Goal: Transaction & Acquisition: Purchase product/service

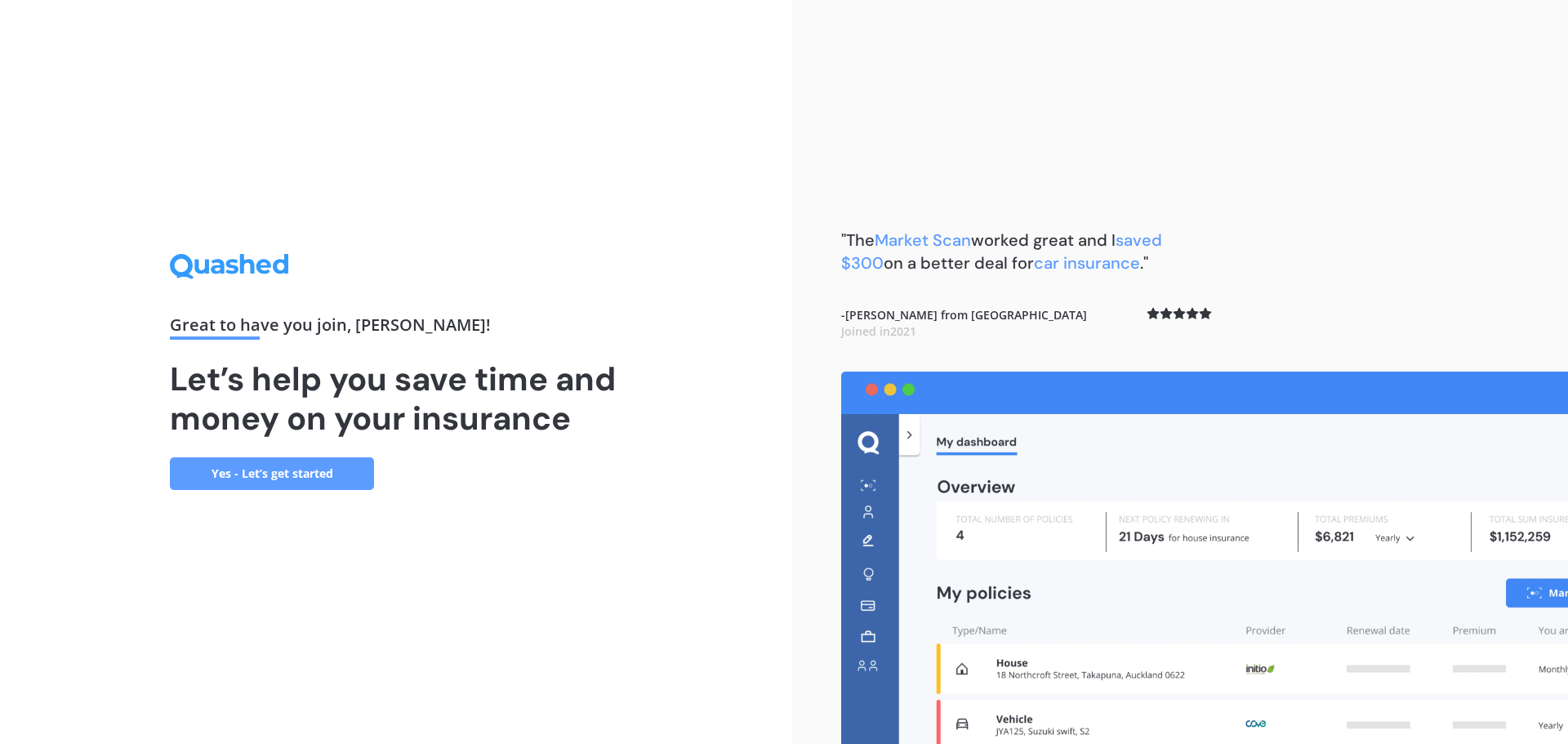
click at [302, 472] on link "Yes - Let’s get started" at bounding box center [272, 474] width 204 height 33
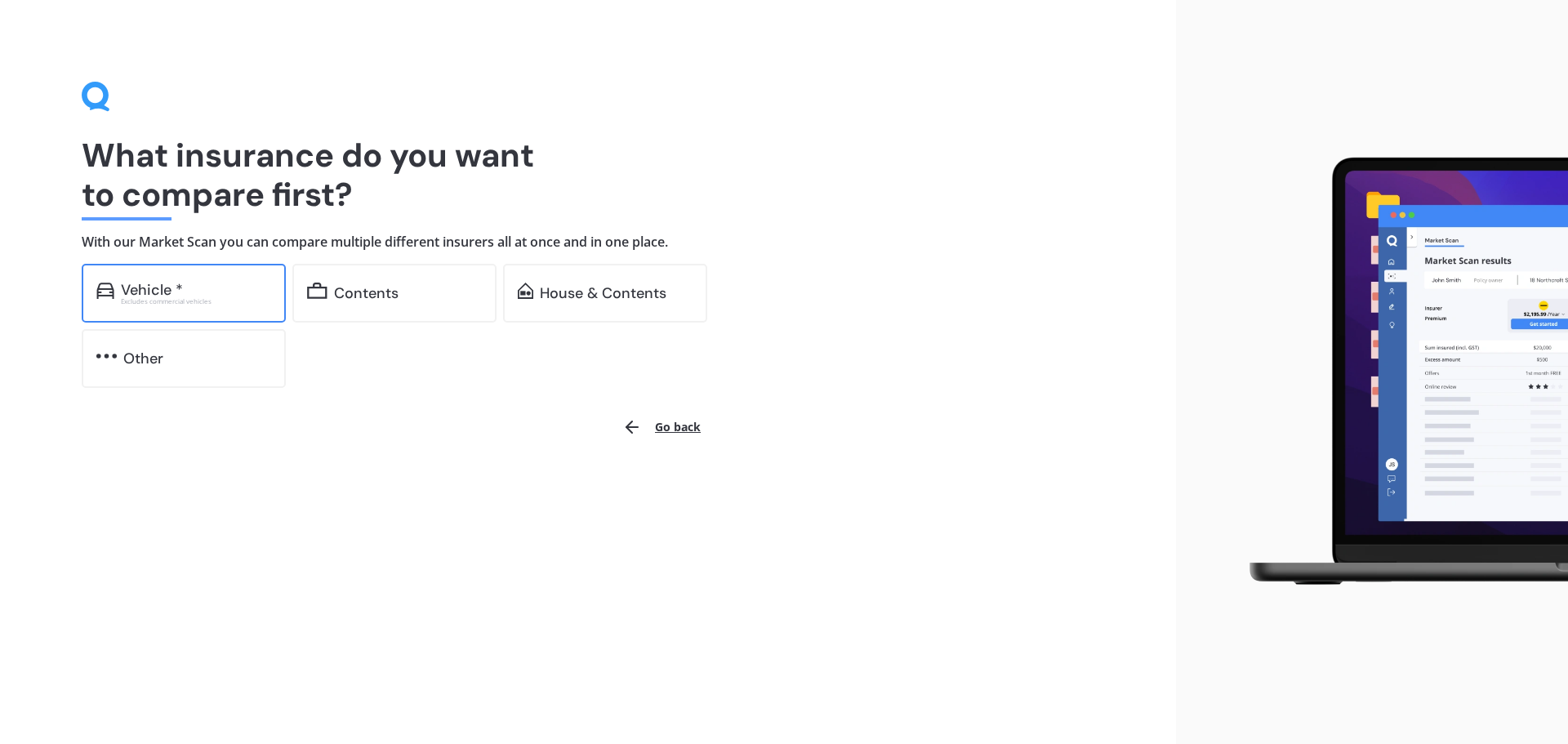
click at [224, 298] on div "Excludes commercial vehicles" at bounding box center [196, 301] width 150 height 6
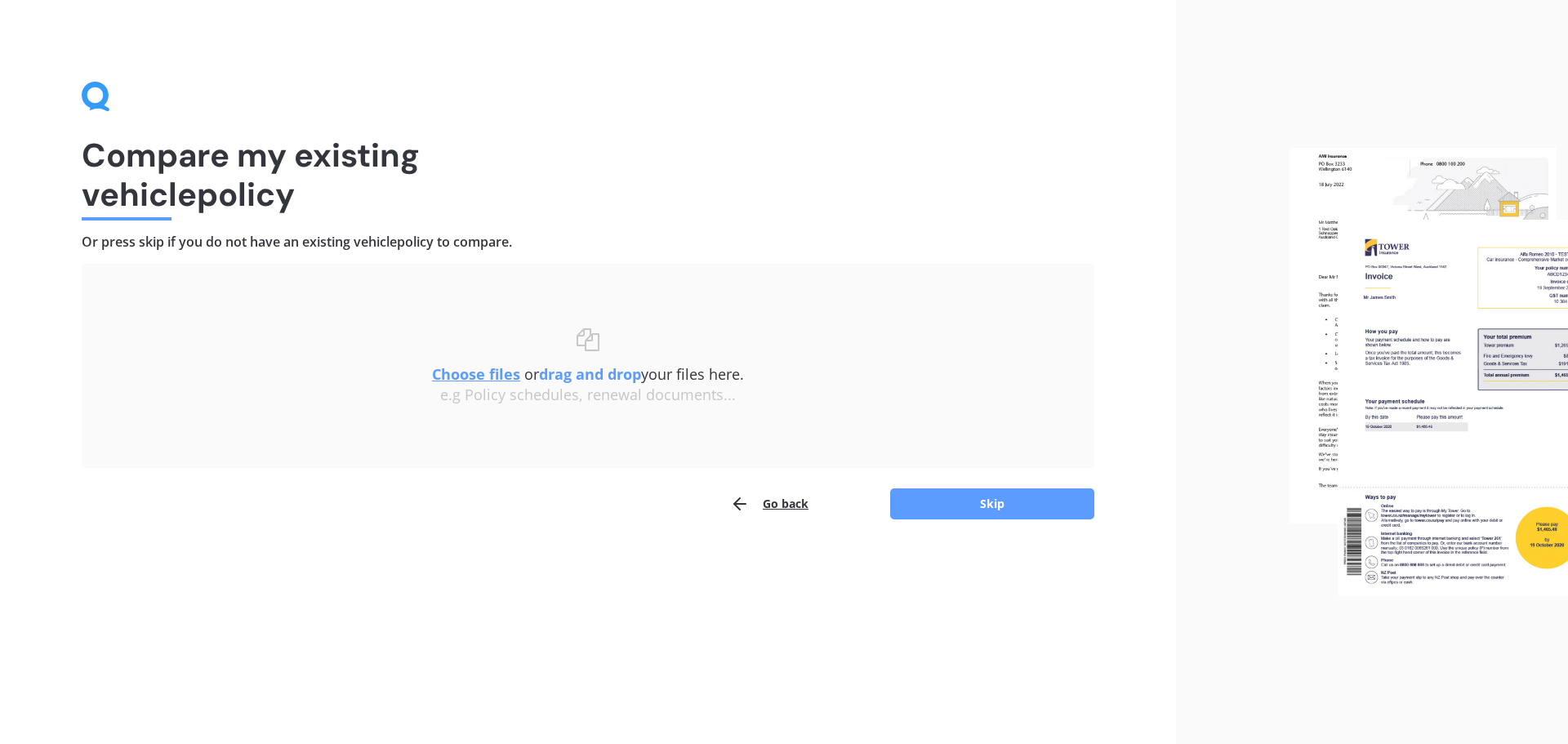
click at [768, 511] on button "Go back" at bounding box center [770, 504] width 79 height 33
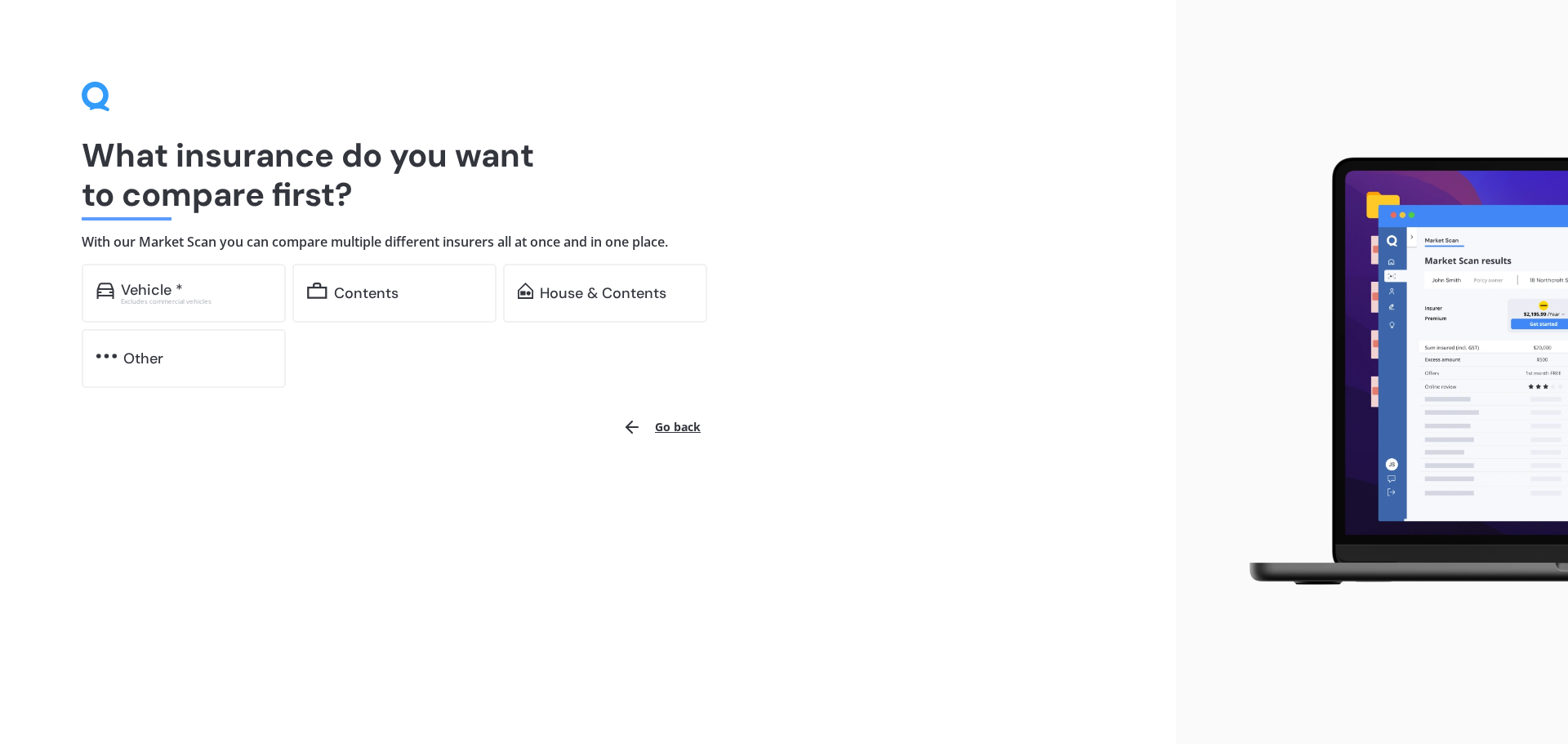
click at [659, 426] on button "Go back" at bounding box center [661, 426] width 98 height 39
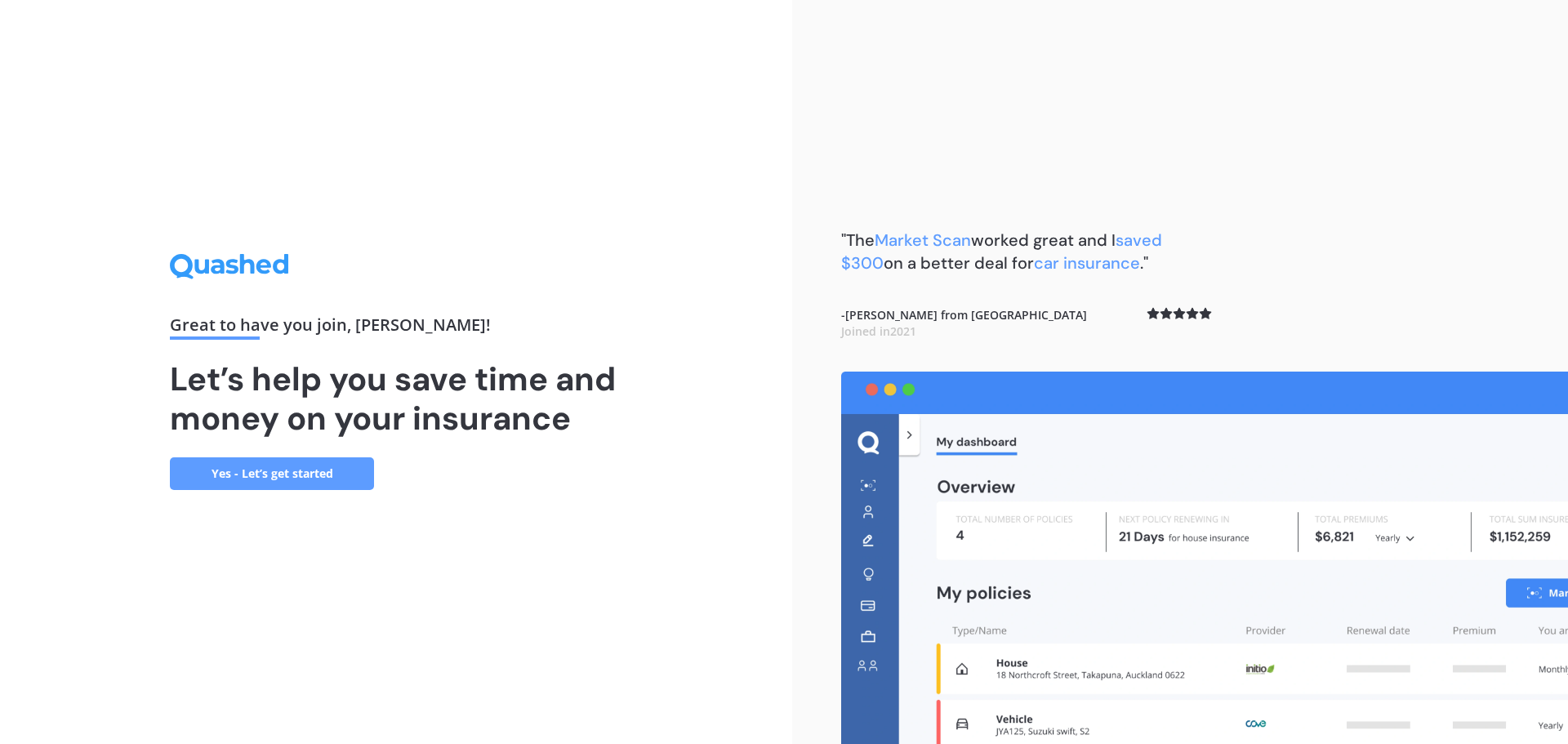
click at [265, 480] on link "Yes - Let’s get started" at bounding box center [272, 474] width 204 height 33
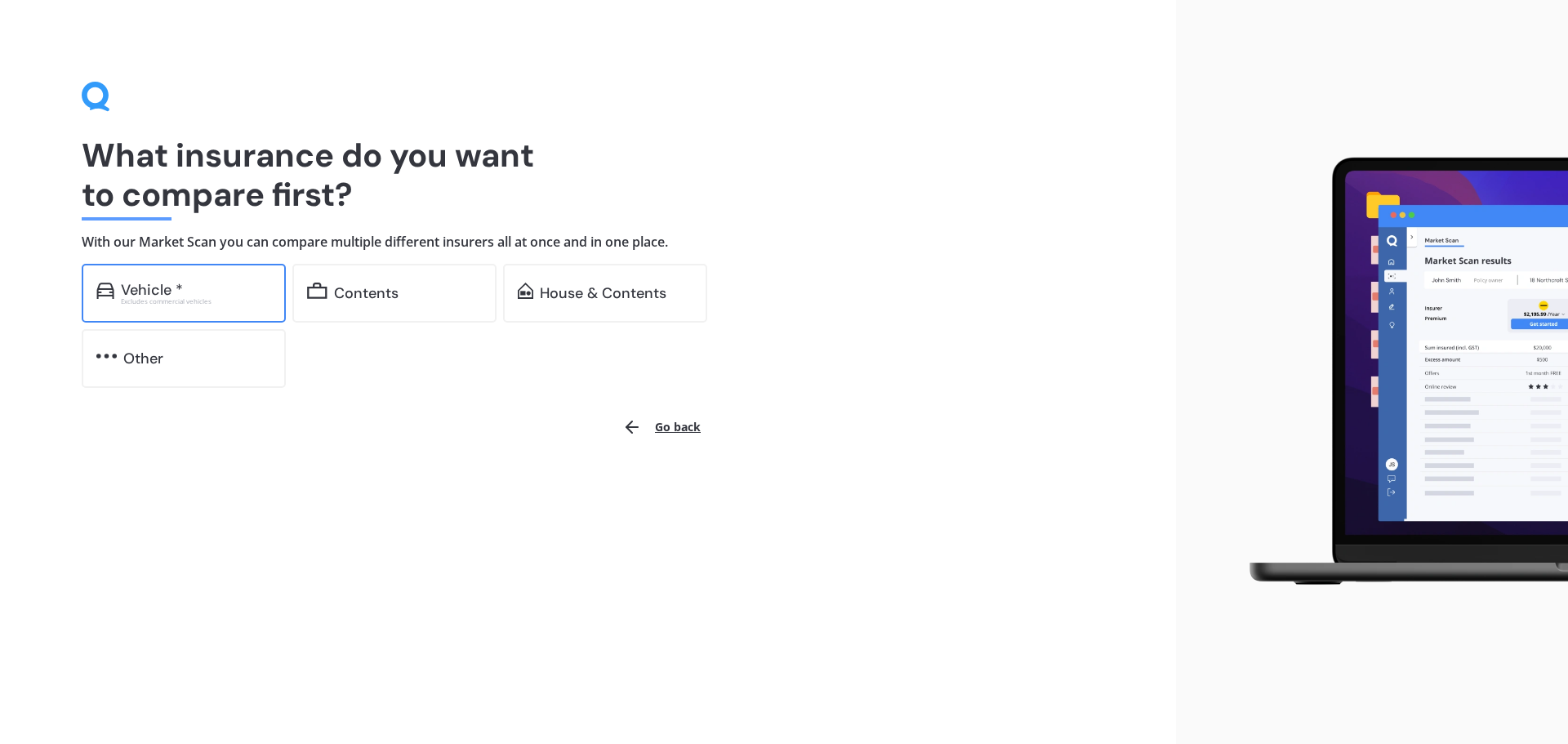
click at [261, 307] on div "Vehicle * Excludes commercial vehicles" at bounding box center [183, 293] width 204 height 59
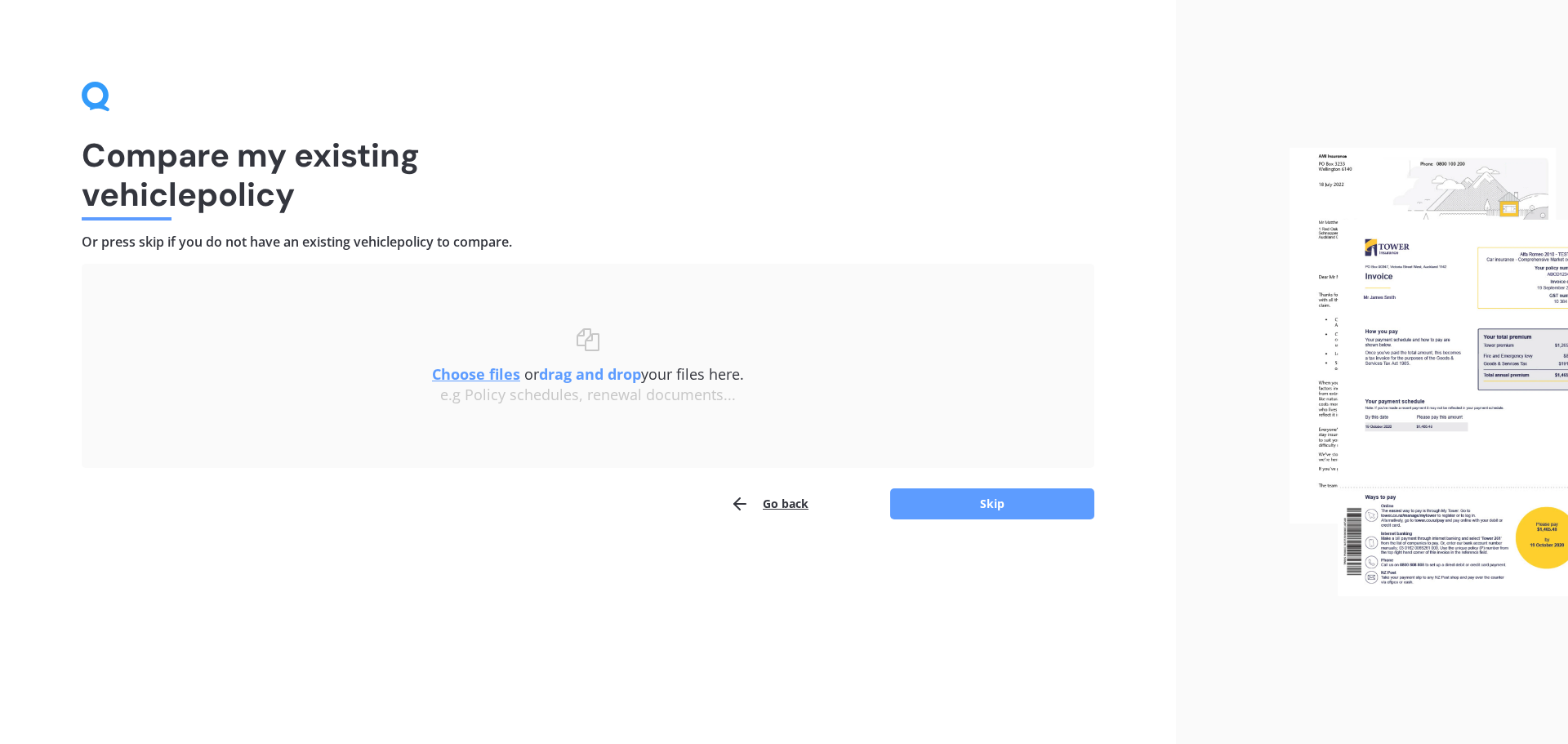
click at [989, 486] on div "Uploading Choose files or drag and drop your files here. Choose files or photos…" at bounding box center [588, 392] width 1013 height 256
click at [972, 505] on button "Skip" at bounding box center [992, 504] width 204 height 31
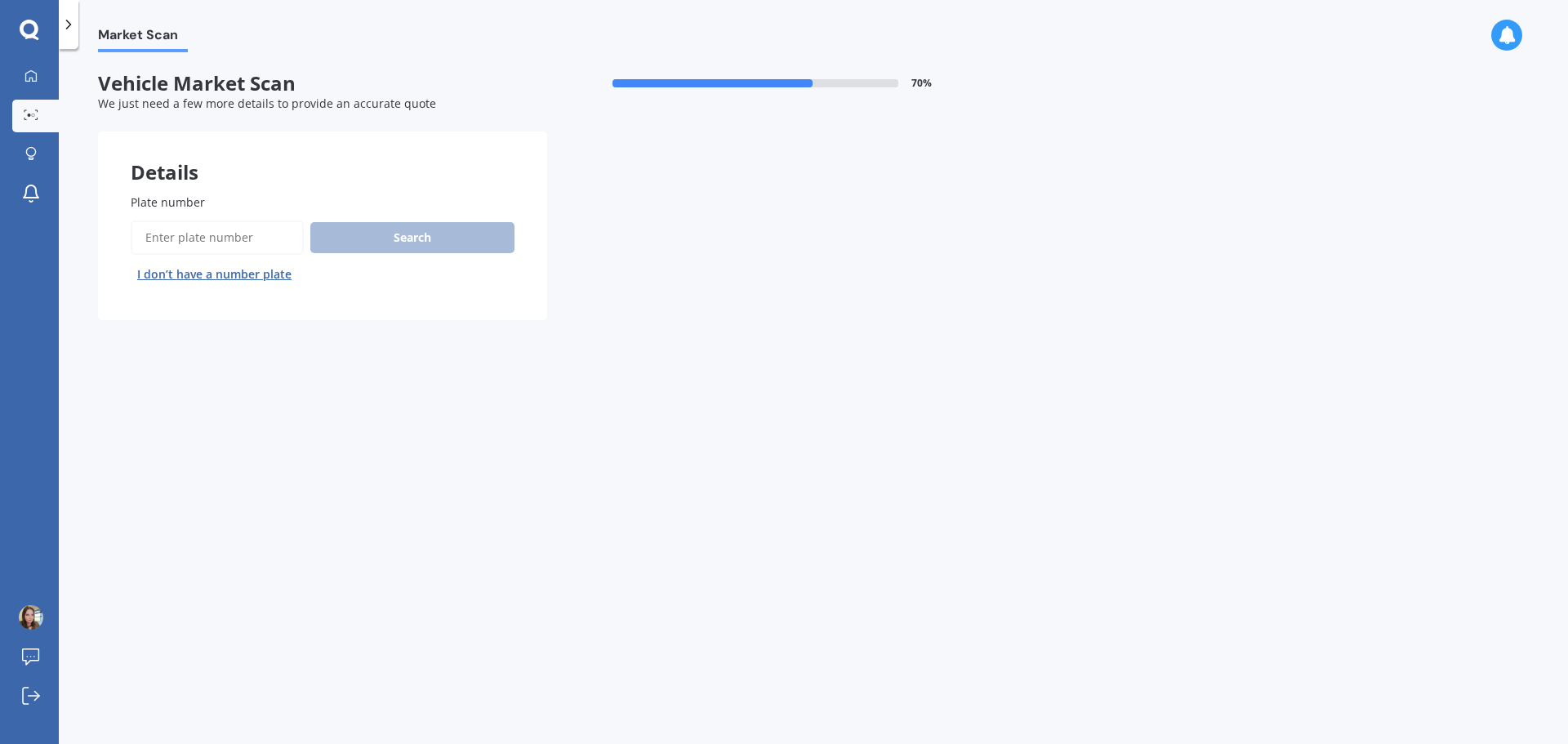
click at [238, 249] on input "Plate number" at bounding box center [217, 237] width 173 height 34
type input "lml671"
click at [442, 240] on button "Search" at bounding box center [412, 238] width 204 height 31
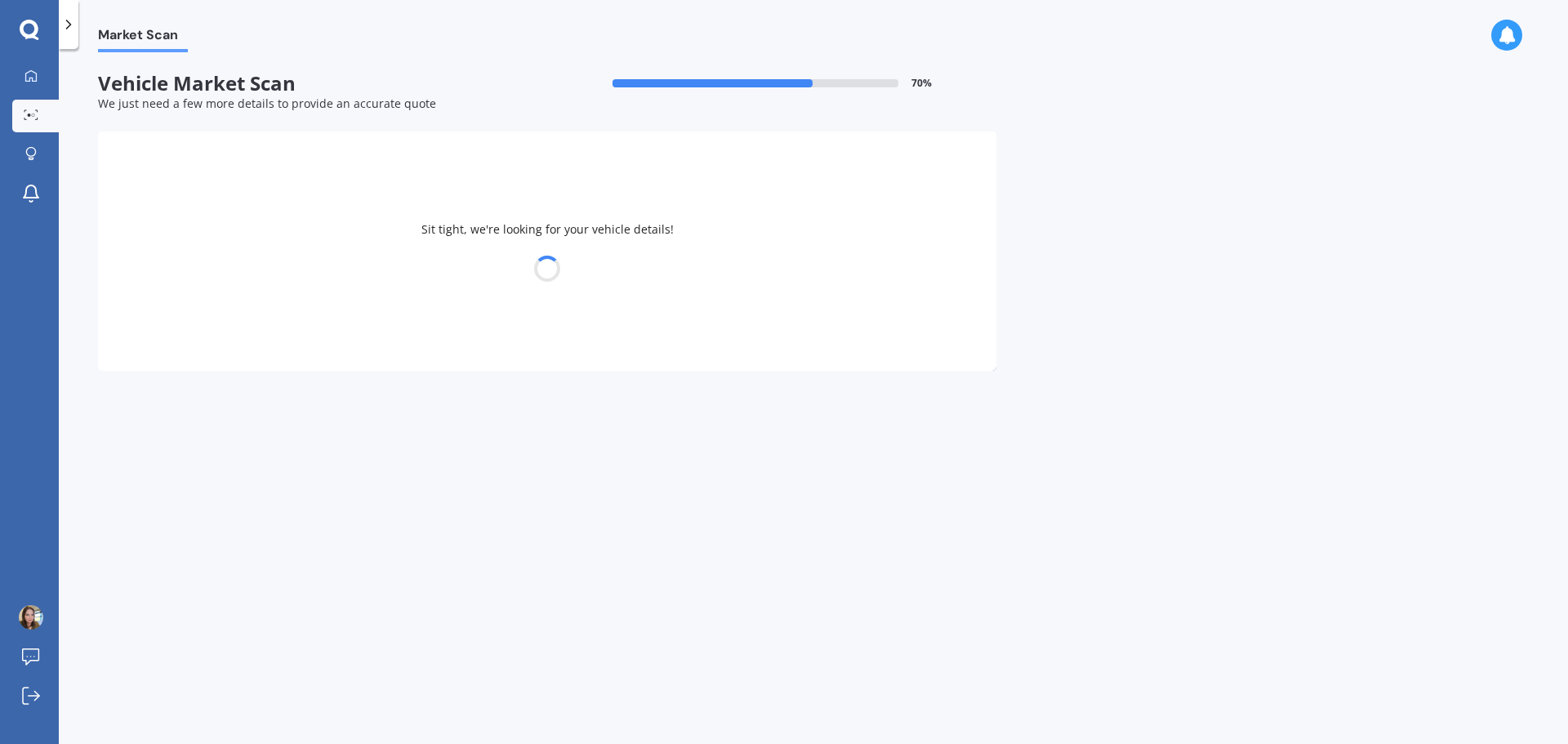
select select "MAZDA"
select select "DEMIO"
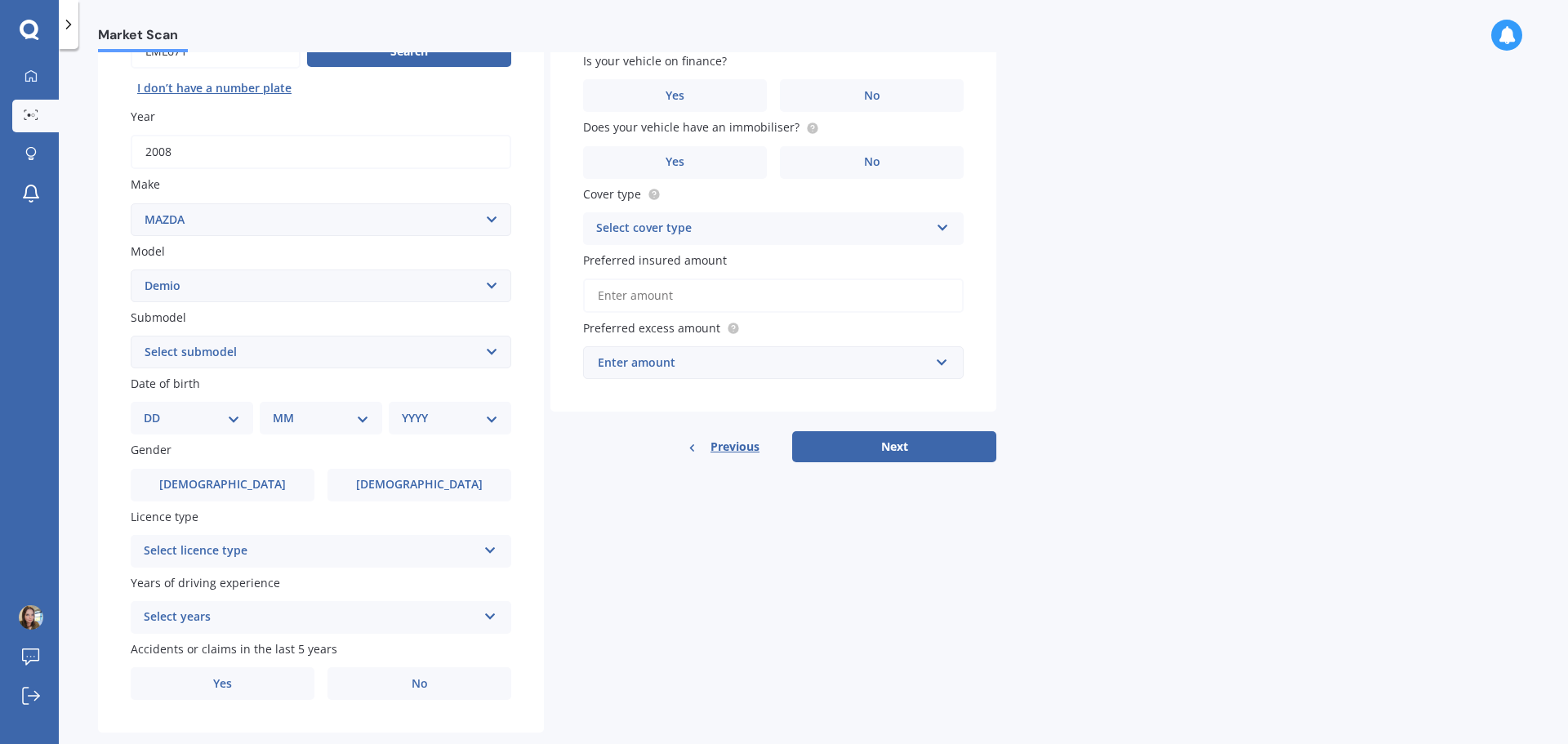
scroll to position [217, 0]
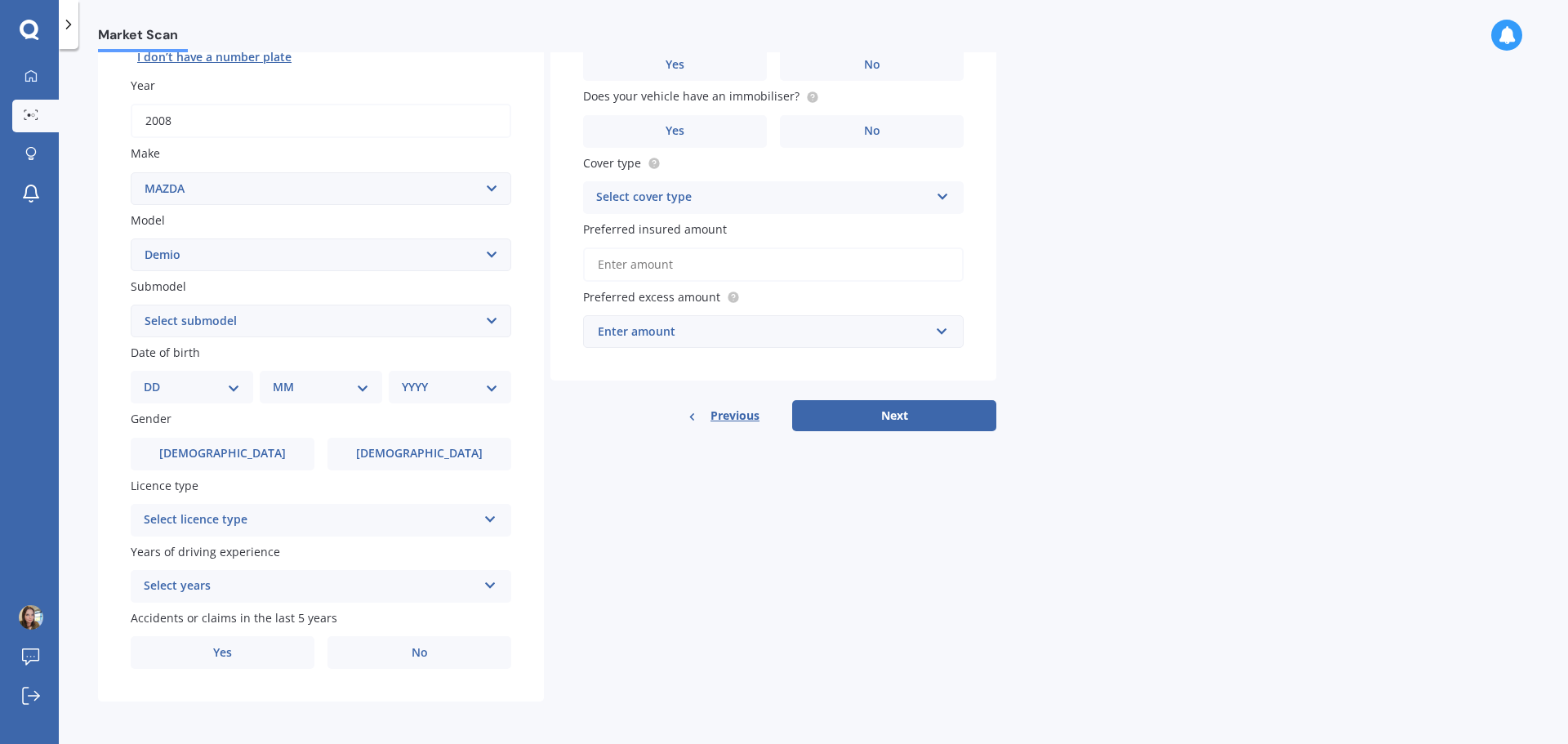
drag, startPoint x: 188, startPoint y: 382, endPoint x: 197, endPoint y: 383, distance: 9.1
click at [188, 382] on select "DD 01 02 03 04 05 06 07 08 09 10 11 12 13 14 15 16 17 18 19 20 21 22 23 24 25 2…" at bounding box center [191, 387] width 96 height 18
select select "01"
click at [157, 378] on select "DD 01 02 03 04 05 06 07 08 09 10 11 12 13 14 15 16 17 18 19 20 21 22 23 24 25 2…" at bounding box center [191, 387] width 96 height 18
click at [286, 396] on select "MM 01 02 03 04 05 06 07 08 09 10 11 12" at bounding box center [324, 387] width 90 height 18
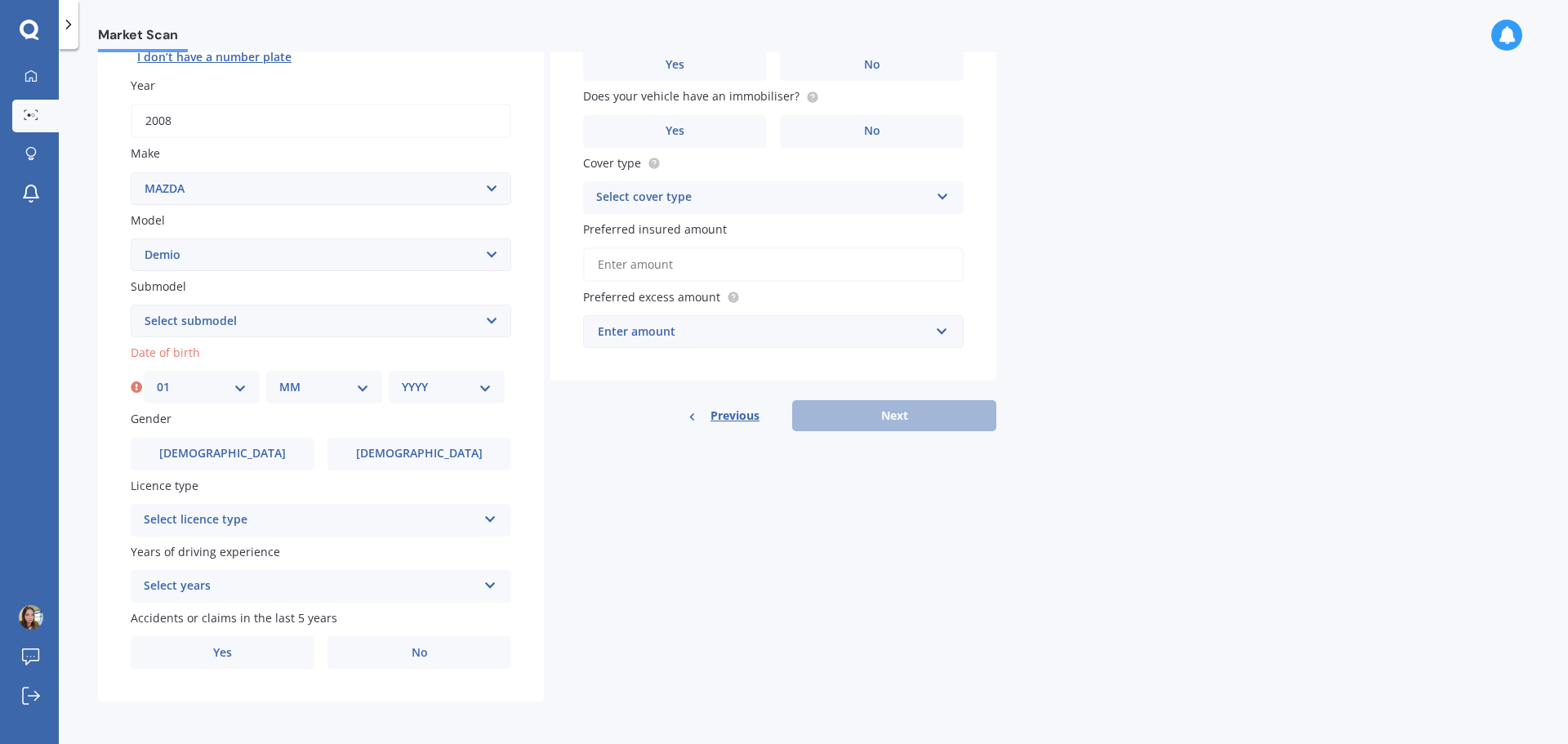
select select "11"
click at [279, 378] on select "MM 01 02 03 04 05 06 07 08 09 10 11 12" at bounding box center [324, 387] width 90 height 18
click at [436, 391] on select "YYYY 2025 2024 2023 2022 2021 2020 2019 2018 2017 2016 2015 2014 2013 2012 2011…" at bounding box center [447, 387] width 90 height 18
select select "1991"
click at [402, 378] on select "YYYY 2025 2024 2023 2022 2021 2020 2019 2018 2017 2016 2015 2014 2013 2012 2011…" at bounding box center [447, 387] width 90 height 18
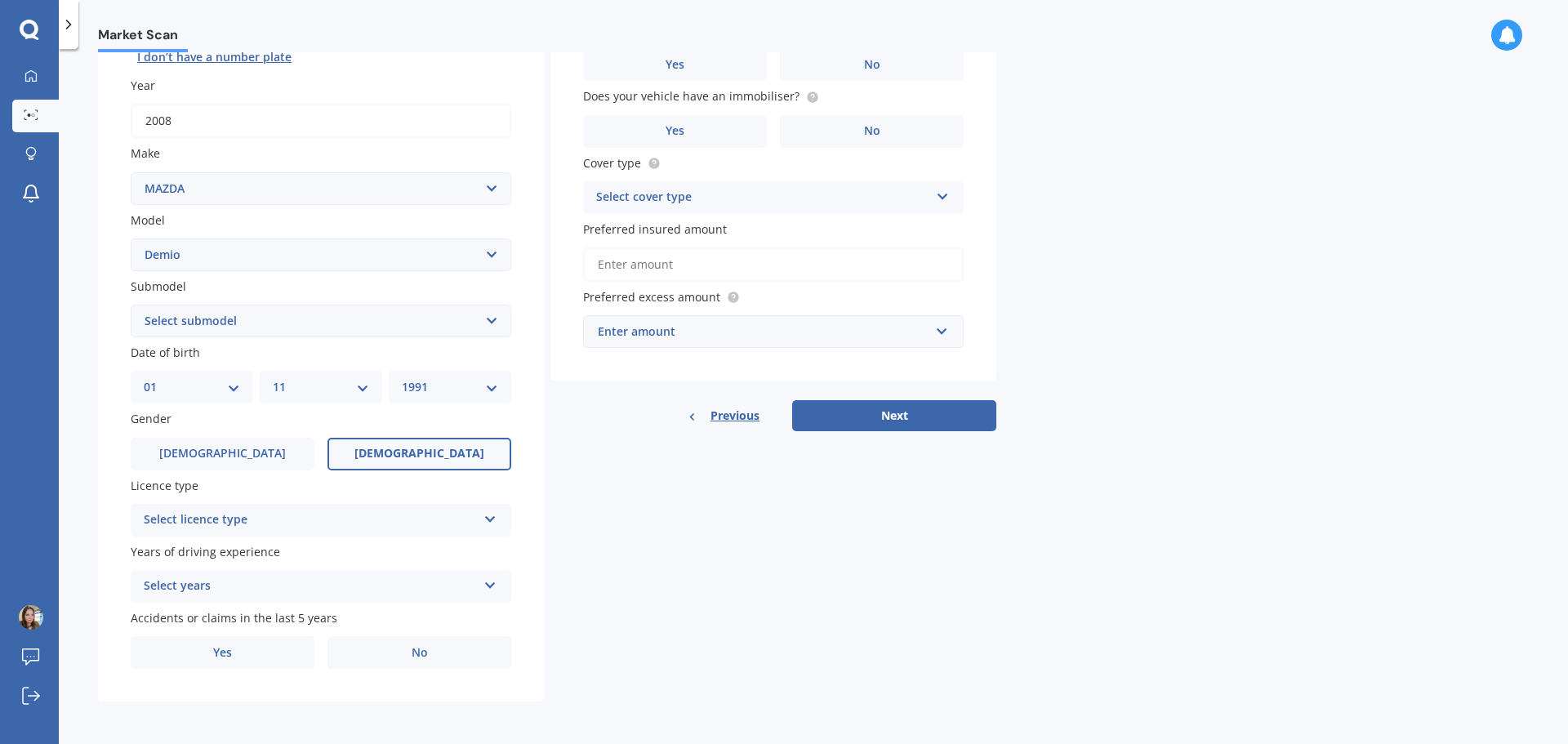
click at [420, 450] on span "[DEMOGRAPHIC_DATA]" at bounding box center [419, 453] width 130 height 14
click at [0, 0] on input "[DEMOGRAPHIC_DATA]" at bounding box center [0, 0] width 0 height 0
click at [290, 512] on div "Select licence type" at bounding box center [310, 520] width 333 height 19
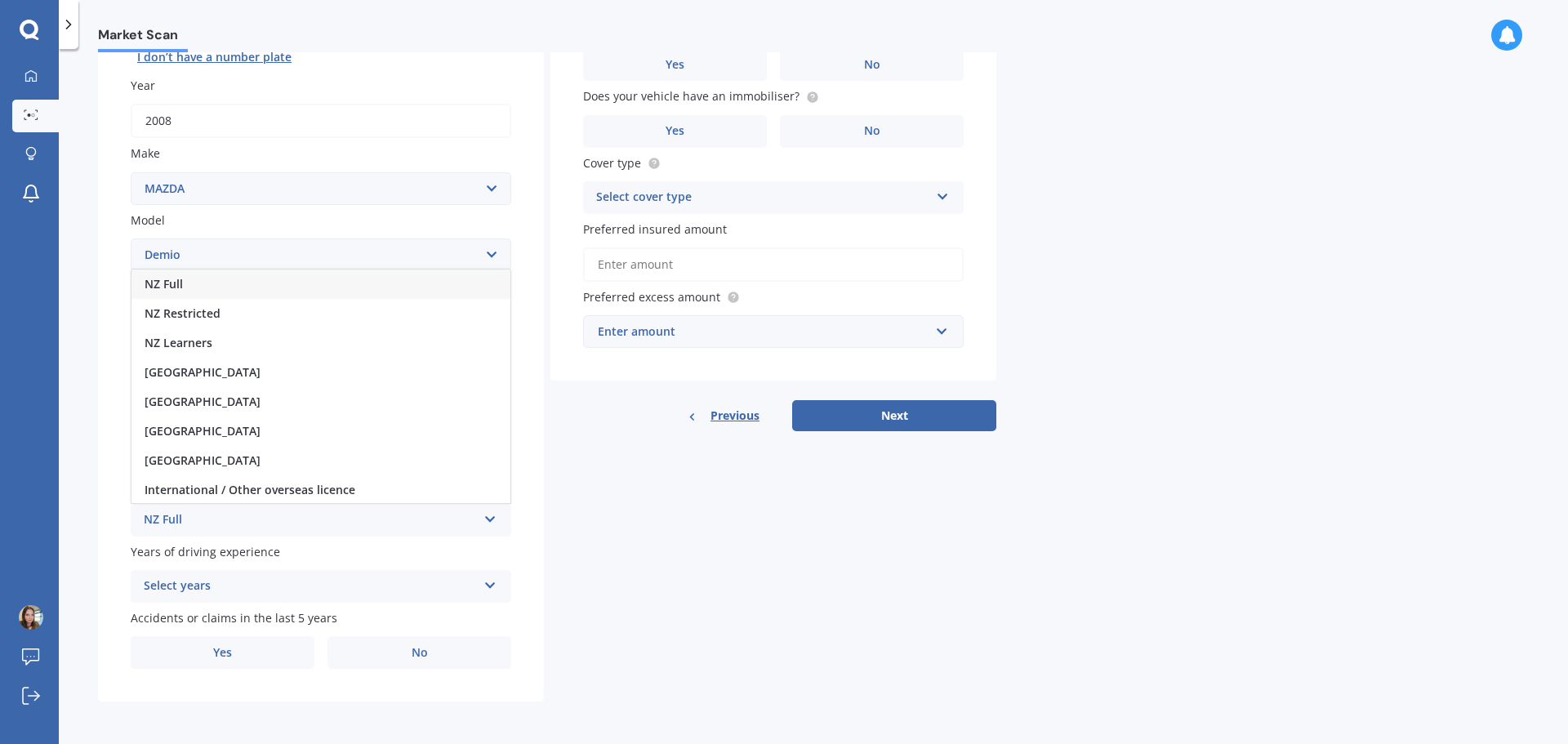
click at [270, 280] on div "NZ Full" at bounding box center [321, 284] width 379 height 29
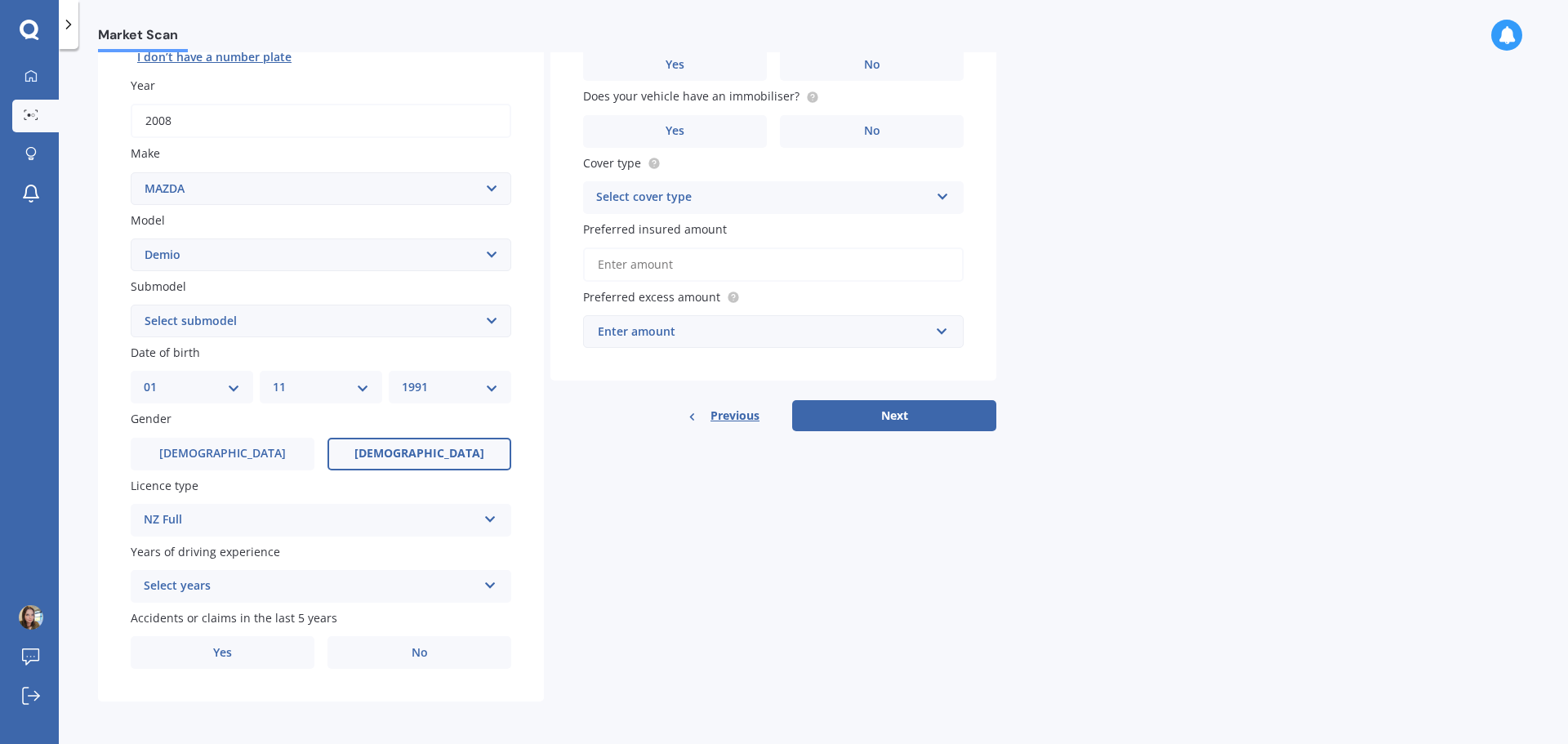
click at [291, 578] on div "Select years" at bounding box center [310, 586] width 333 height 19
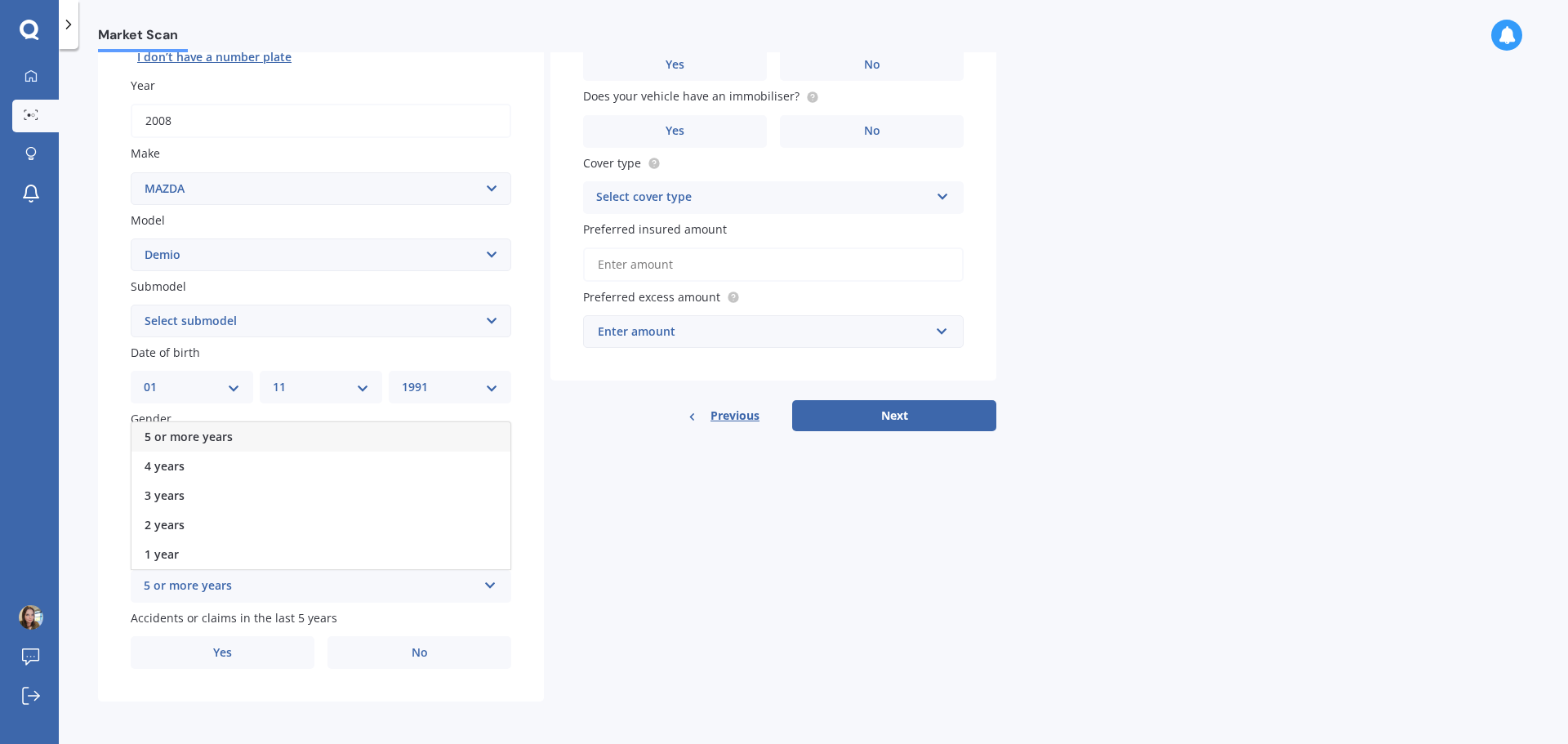
click at [259, 423] on div "5 or more years" at bounding box center [321, 437] width 379 height 29
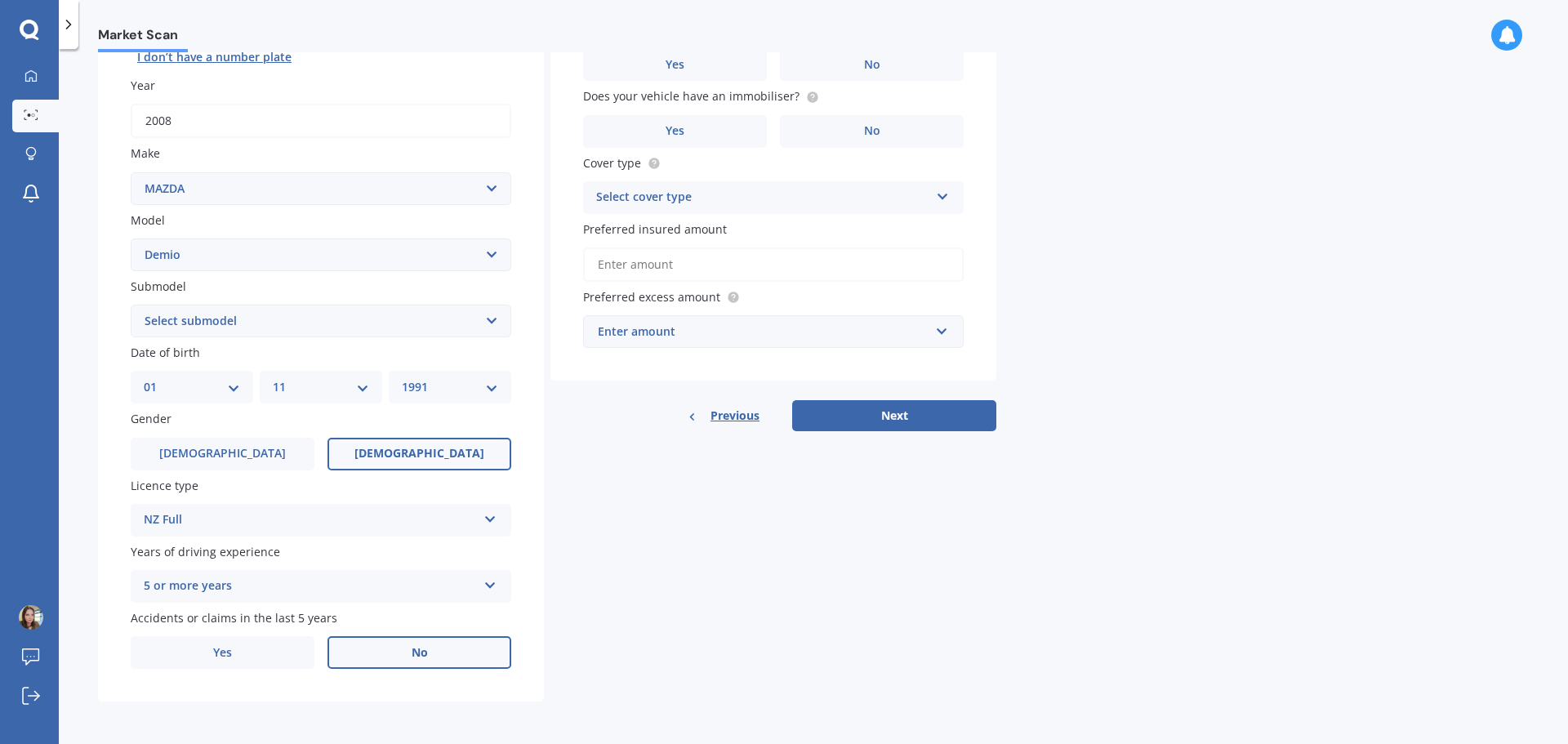
click at [384, 664] on label "No" at bounding box center [419, 652] width 184 height 33
click at [0, 0] on input "No" at bounding box center [0, 0] width 0 height 0
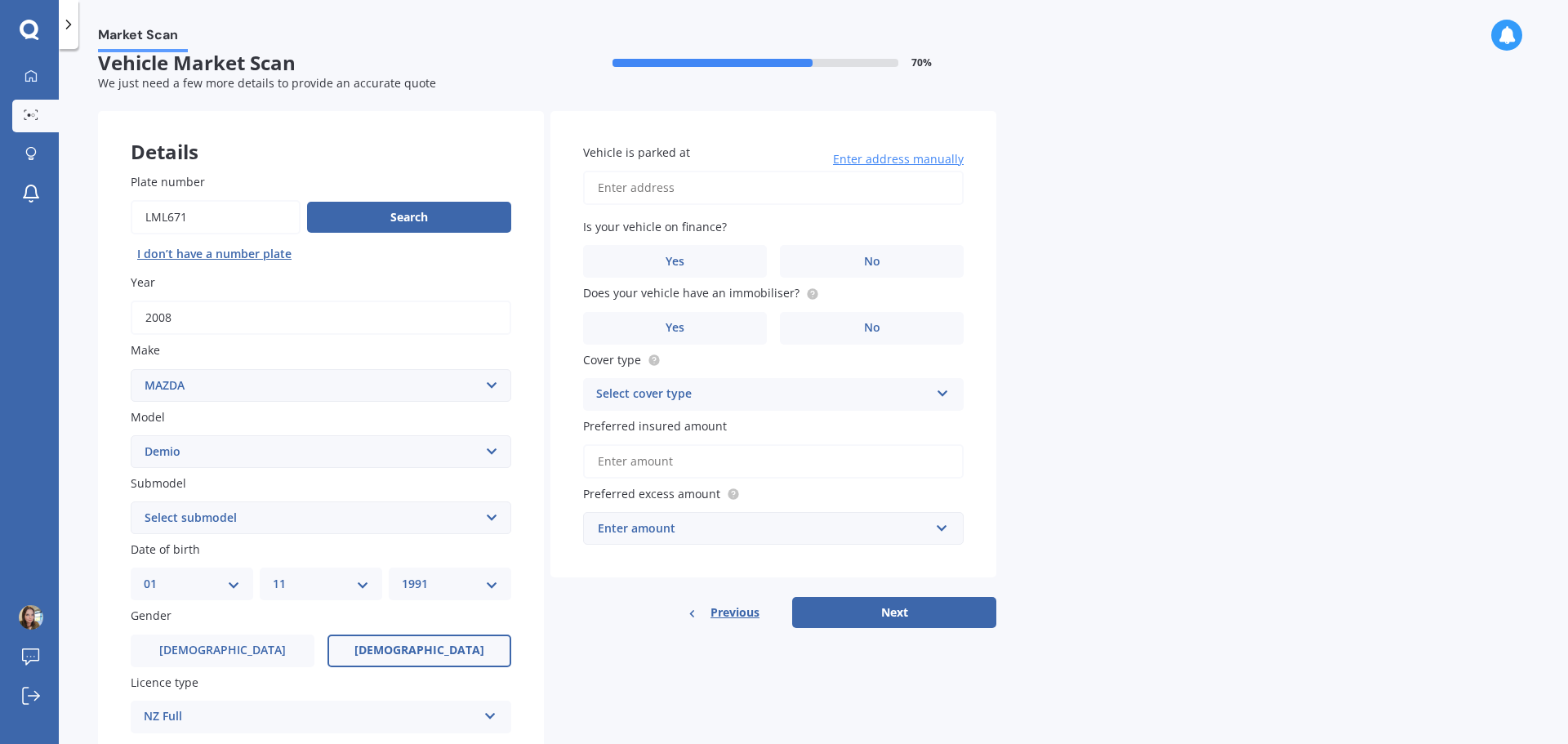
scroll to position [0, 0]
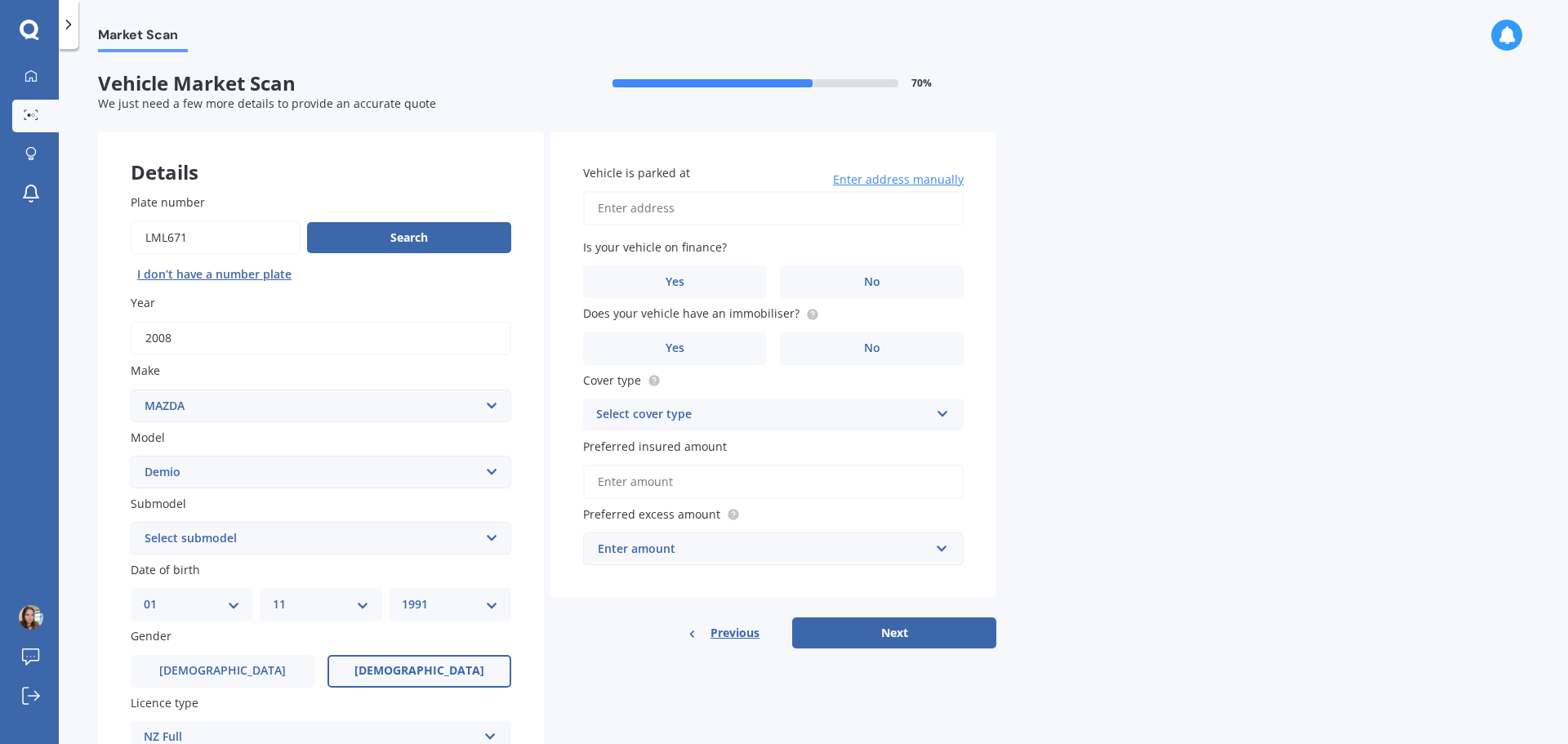
click at [726, 199] on input "Vehicle is parked at" at bounding box center [773, 208] width 381 height 34
type input "[STREET_ADDRESS]"
click at [824, 275] on label "No" at bounding box center [871, 282] width 184 height 33
click at [0, 0] on input "No" at bounding box center [0, 0] width 0 height 0
click at [824, 349] on label "No" at bounding box center [871, 349] width 184 height 33
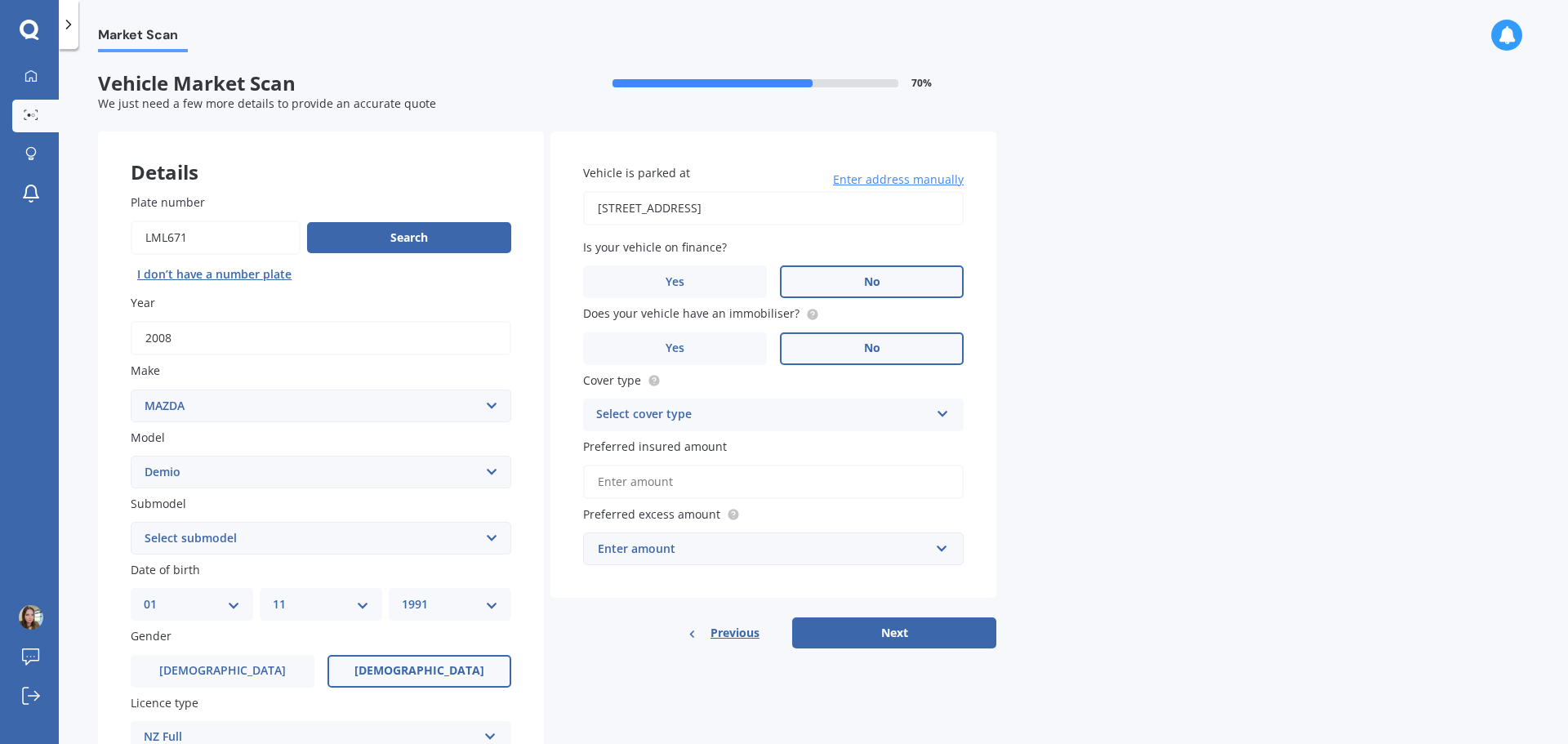
click at [0, 0] on input "No" at bounding box center [0, 0] width 0 height 0
click at [720, 405] on div "Select cover type" at bounding box center [762, 415] width 333 height 19
click at [675, 447] on span "Comprehensive" at bounding box center [640, 446] width 87 height 16
click at [672, 482] on input "Preferred insured amount" at bounding box center [773, 481] width 381 height 34
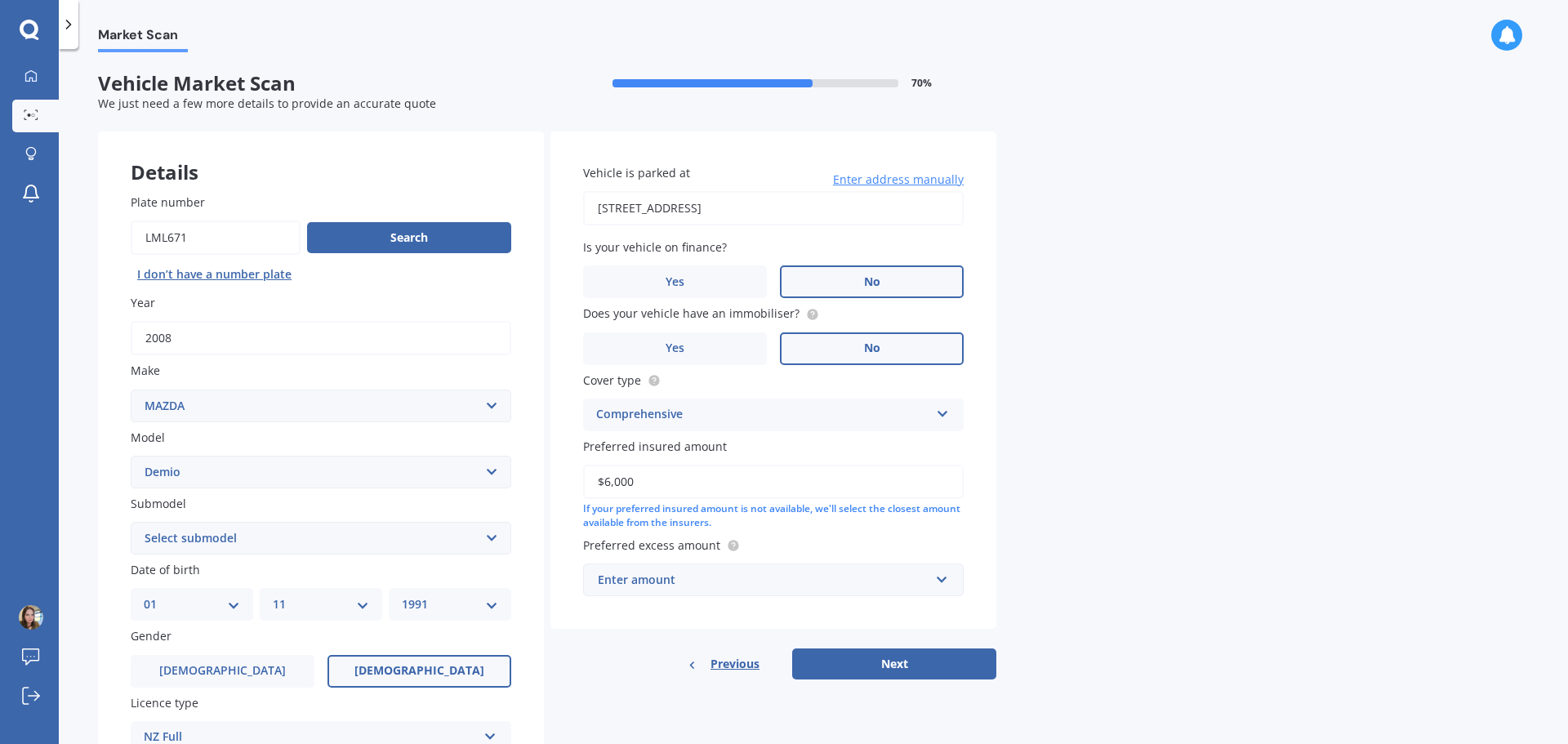
type input "$6,000"
click at [649, 597] on div "Vehicle is parked at [STREET_ADDRESS] Enter address manually Is your vehicle on…" at bounding box center [773, 380] width 446 height 497
click at [659, 587] on div "Enter amount" at bounding box center [763, 580] width 331 height 18
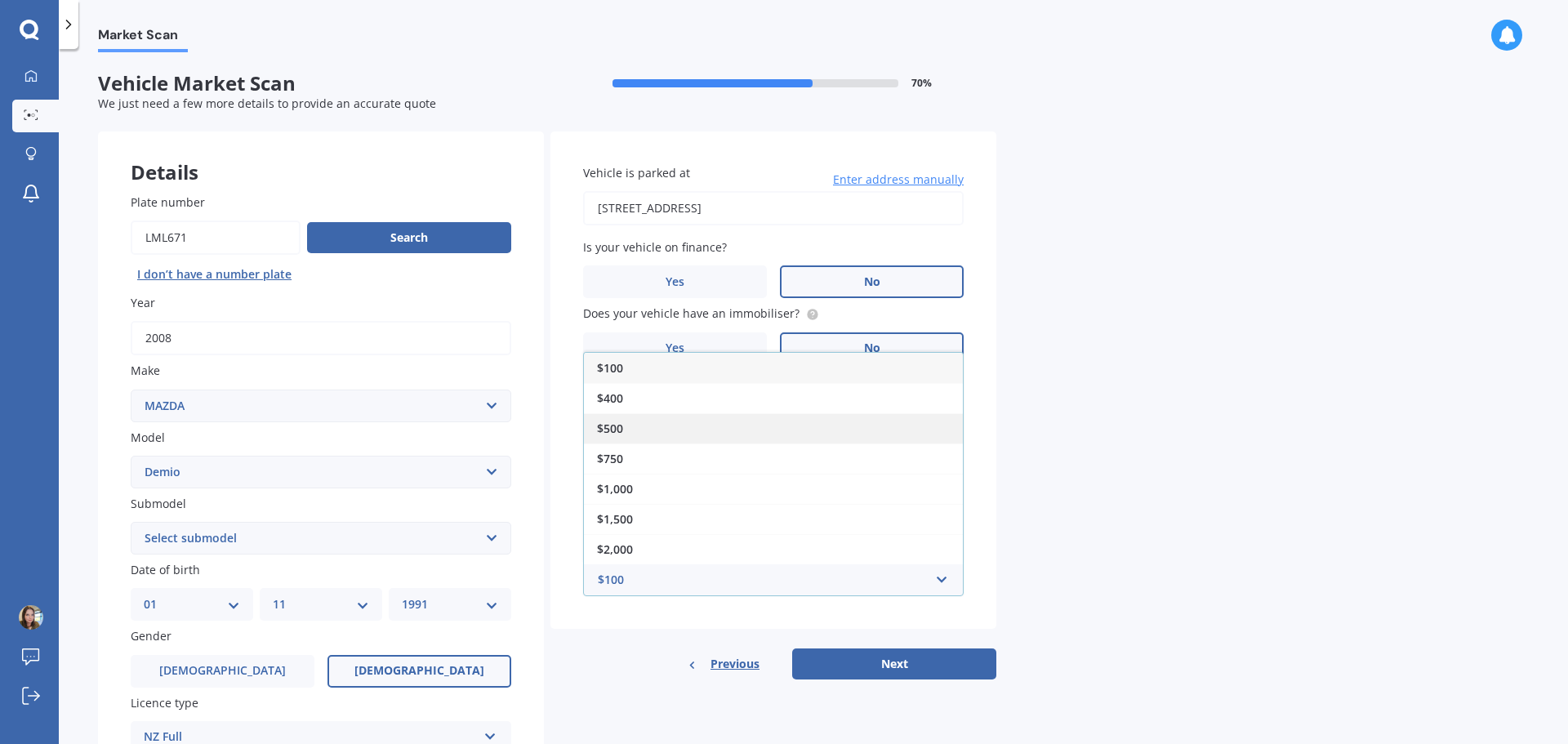
click at [657, 414] on div "$500" at bounding box center [773, 428] width 379 height 30
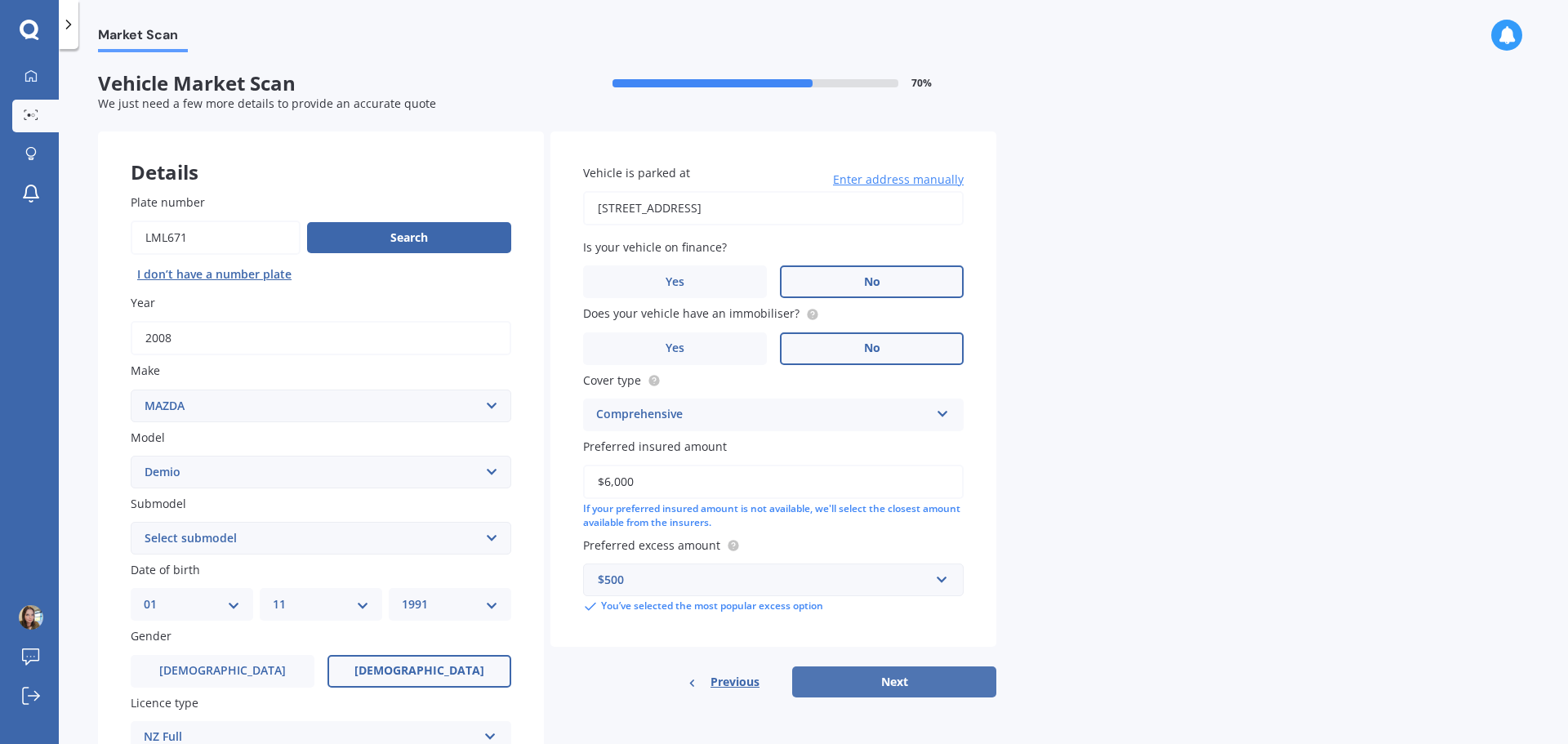
click at [824, 680] on button "Next" at bounding box center [894, 682] width 204 height 31
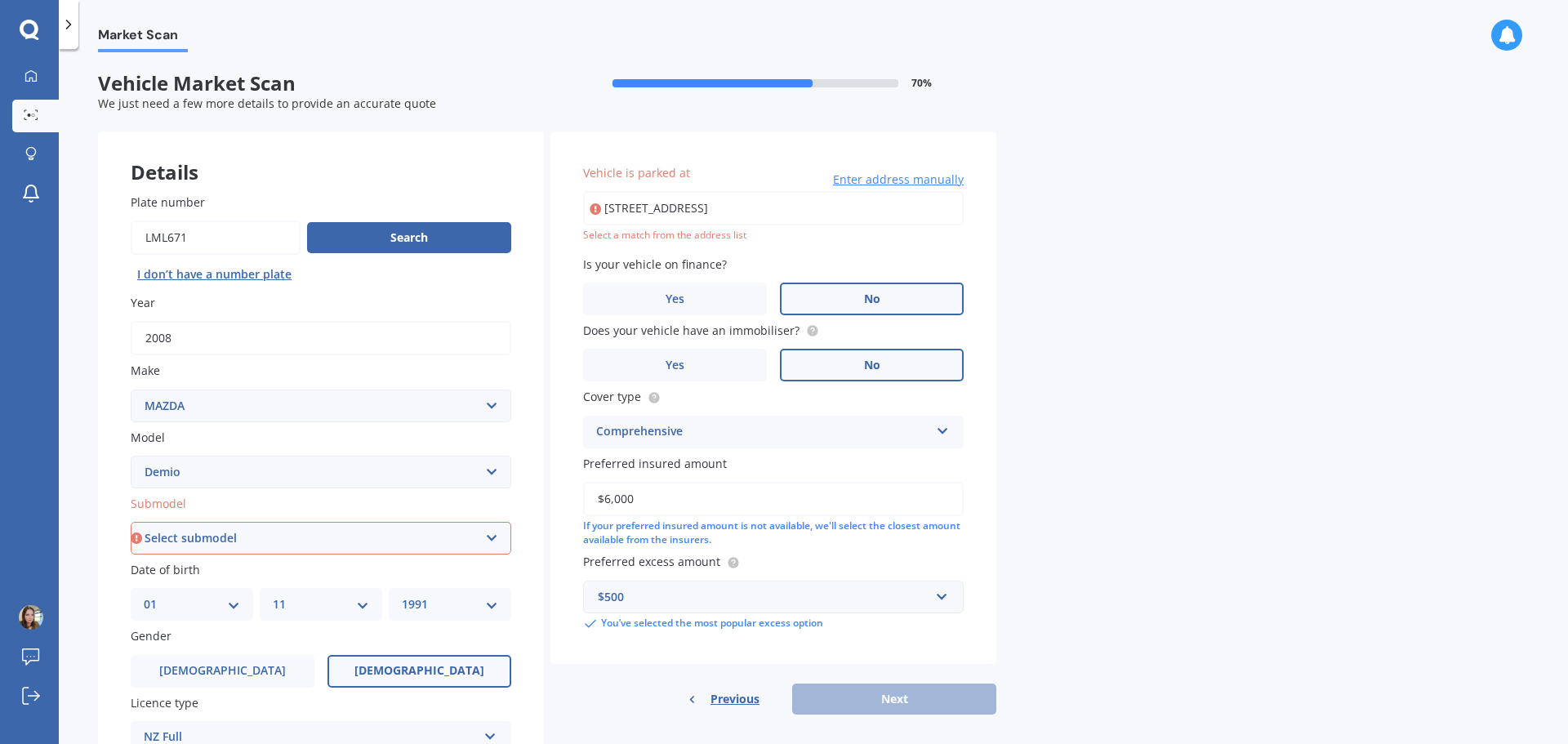
click at [839, 185] on span "Enter address manually" at bounding box center [898, 179] width 131 height 16
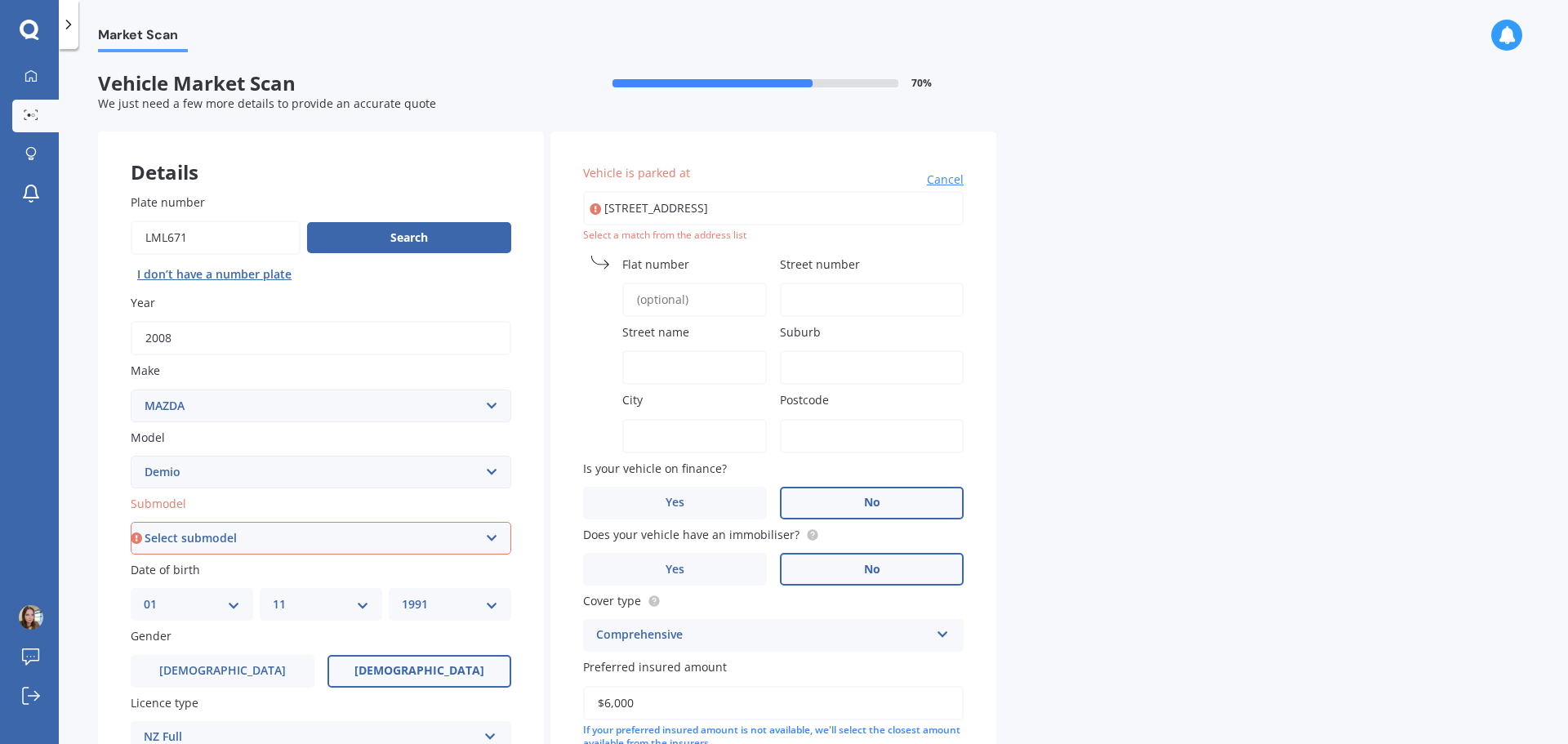
click at [751, 212] on input "[STREET_ADDRESS]" at bounding box center [773, 208] width 381 height 34
click at [816, 217] on input "[STREET_ADDRESS]" at bounding box center [773, 208] width 381 height 34
click at [854, 209] on input "[STREET_ADDRESS]" at bounding box center [773, 208] width 381 height 34
type input "[STREET_ADDRESS]"
type input "2"
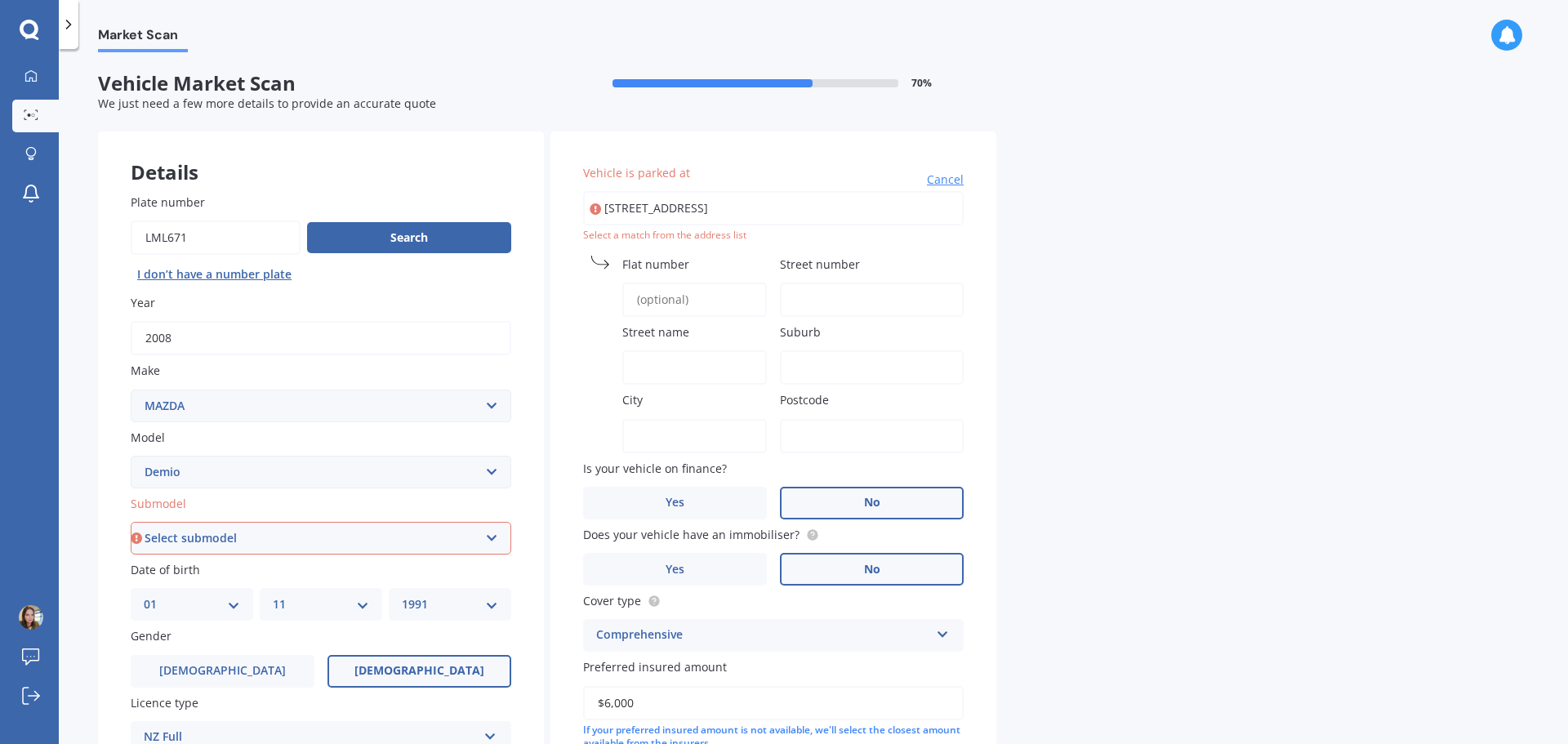
type input "16"
type input "[GEOGRAPHIC_DATA]"
type input "Ellerslie"
type input "[GEOGRAPHIC_DATA]"
type input "1060"
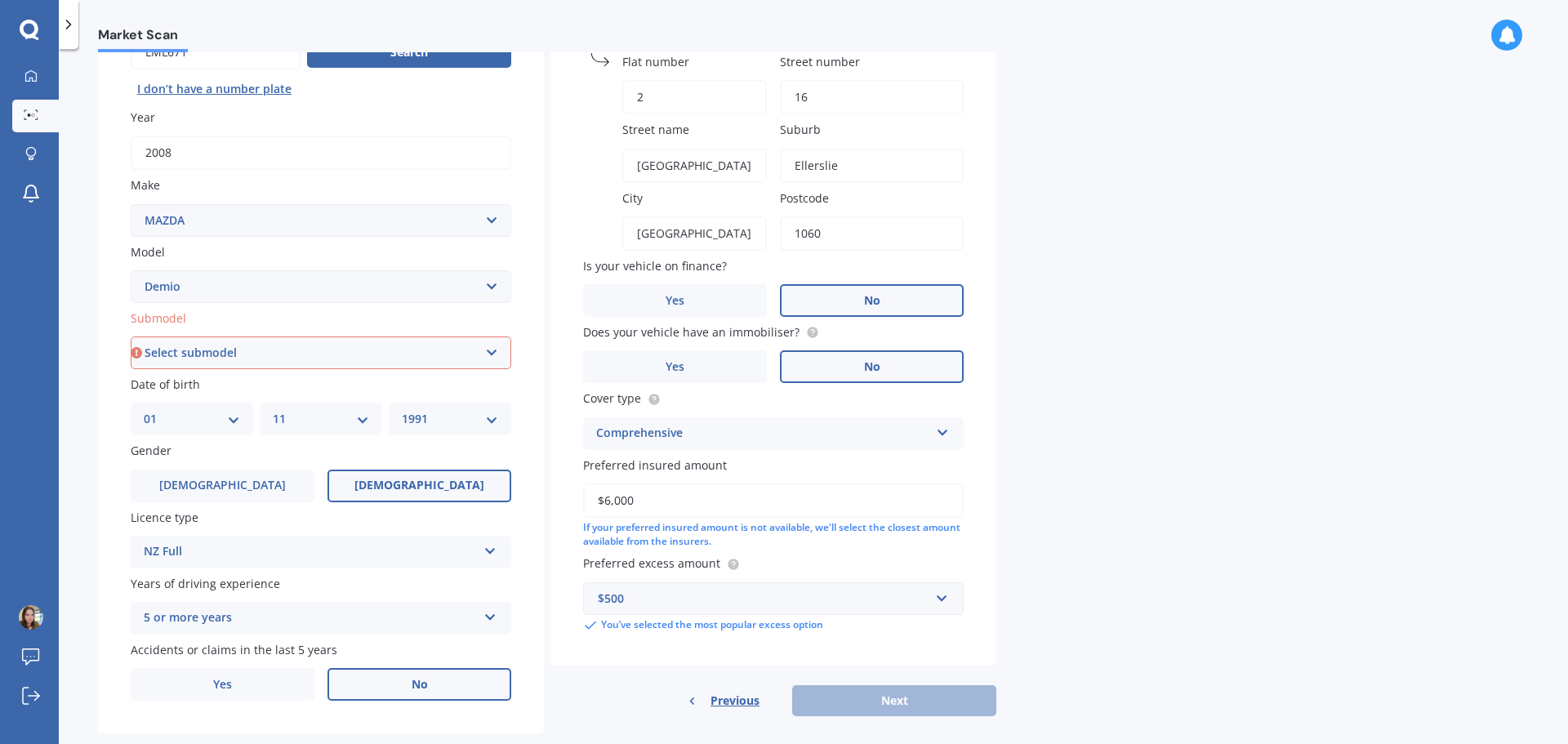
scroll to position [217, 0]
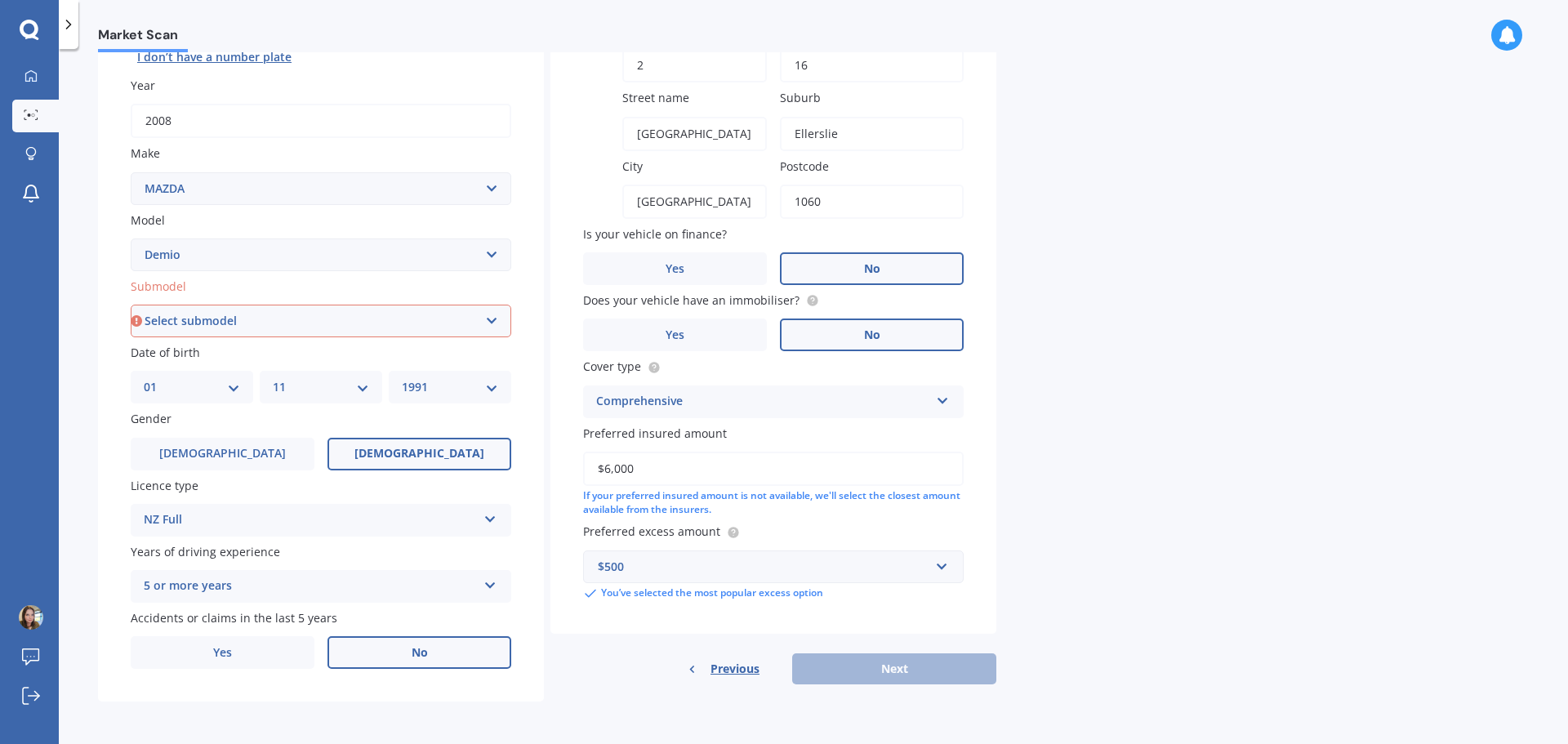
click at [169, 312] on select "Select submodel (All) Diesel Petrol XD Touring Turbo Diesel" at bounding box center [321, 321] width 381 height 33
select select "PETROL"
click at [131, 305] on select "Select submodel (All) Diesel Petrol XD Touring Turbo Diesel" at bounding box center [321, 321] width 381 height 33
click at [946, 673] on button "Next" at bounding box center [894, 669] width 204 height 31
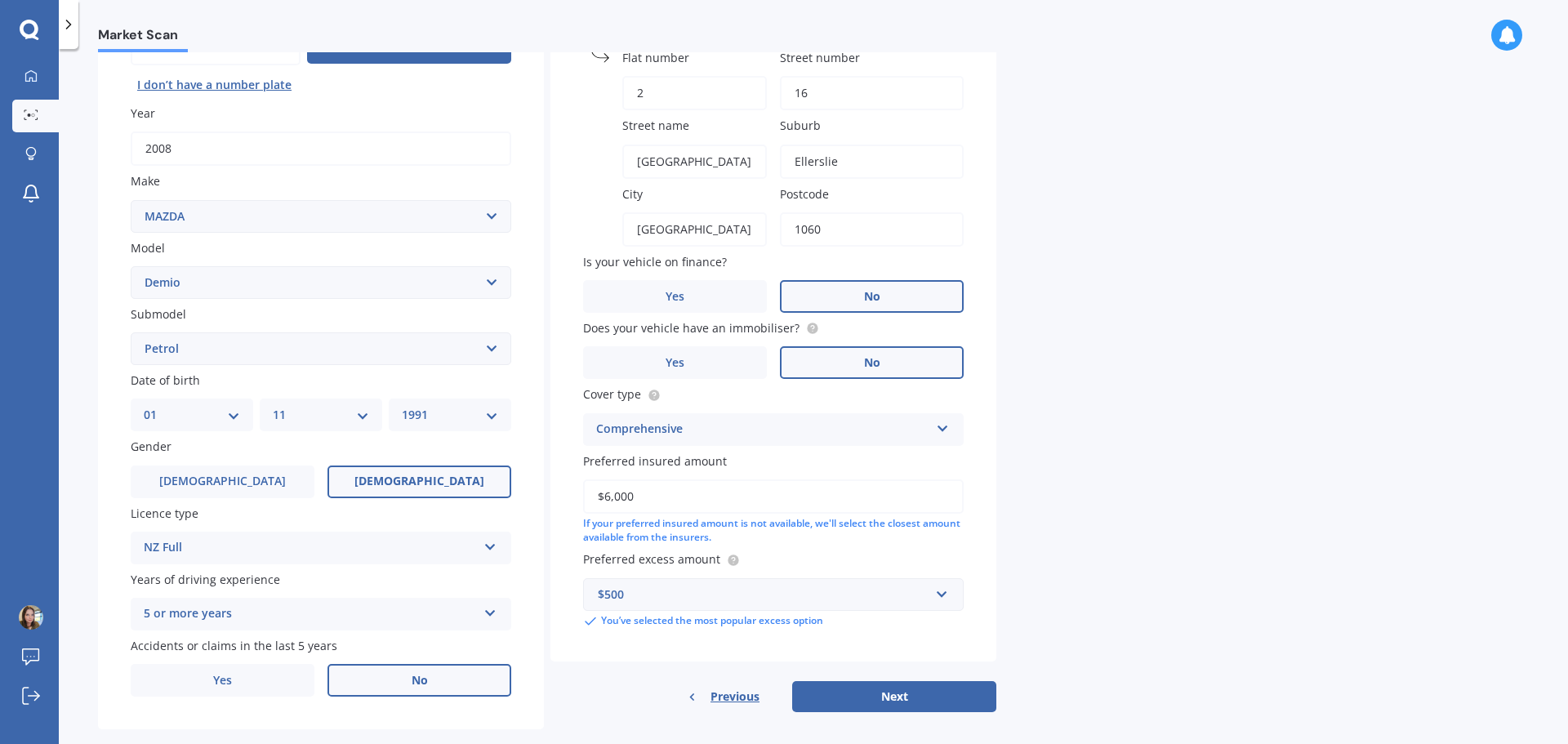
select select "01"
select select "11"
select select "1991"
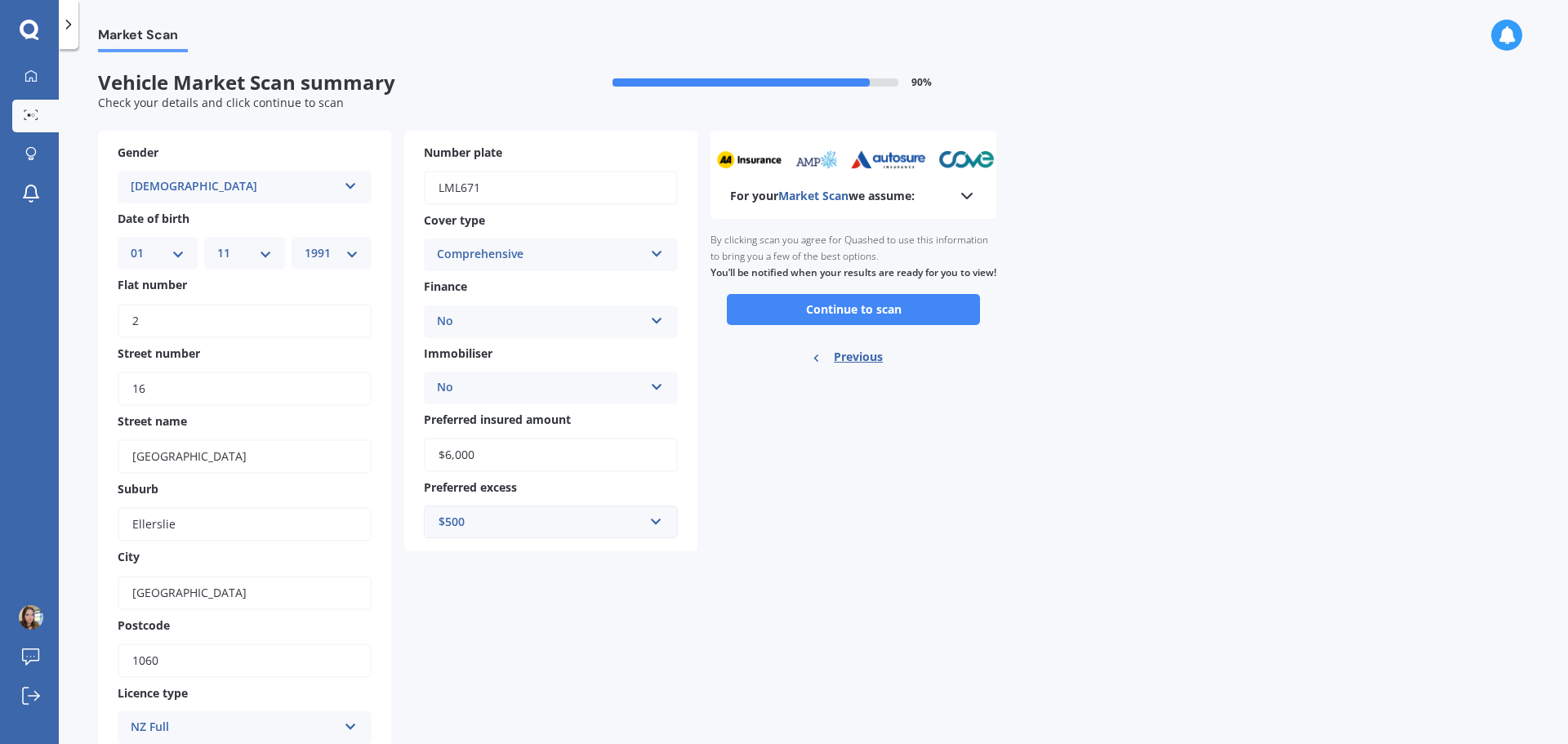
scroll to position [0, 0]
click at [800, 326] on button "Continue to scan" at bounding box center [853, 310] width 254 height 31
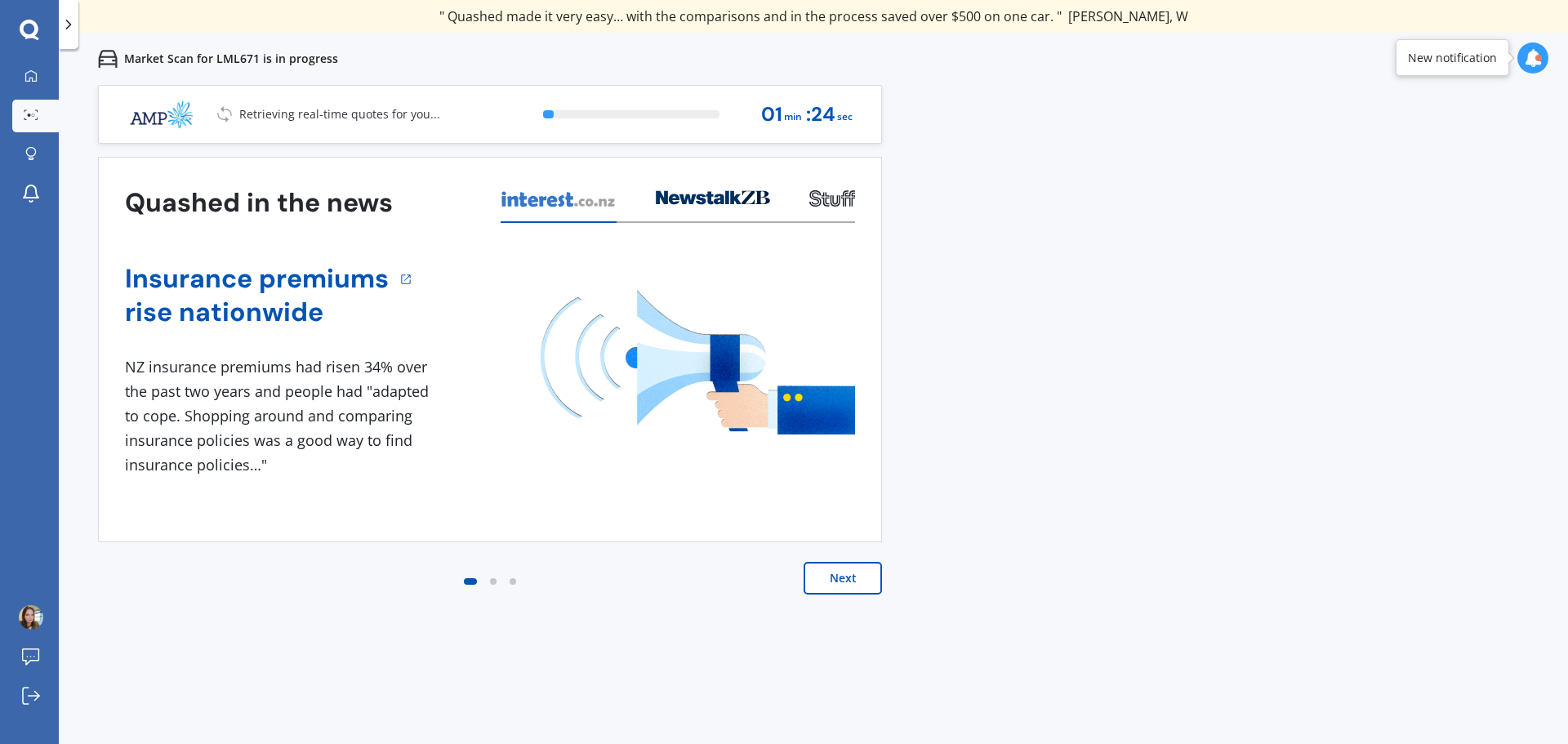
click at [844, 581] on button "Next" at bounding box center [843, 578] width 79 height 33
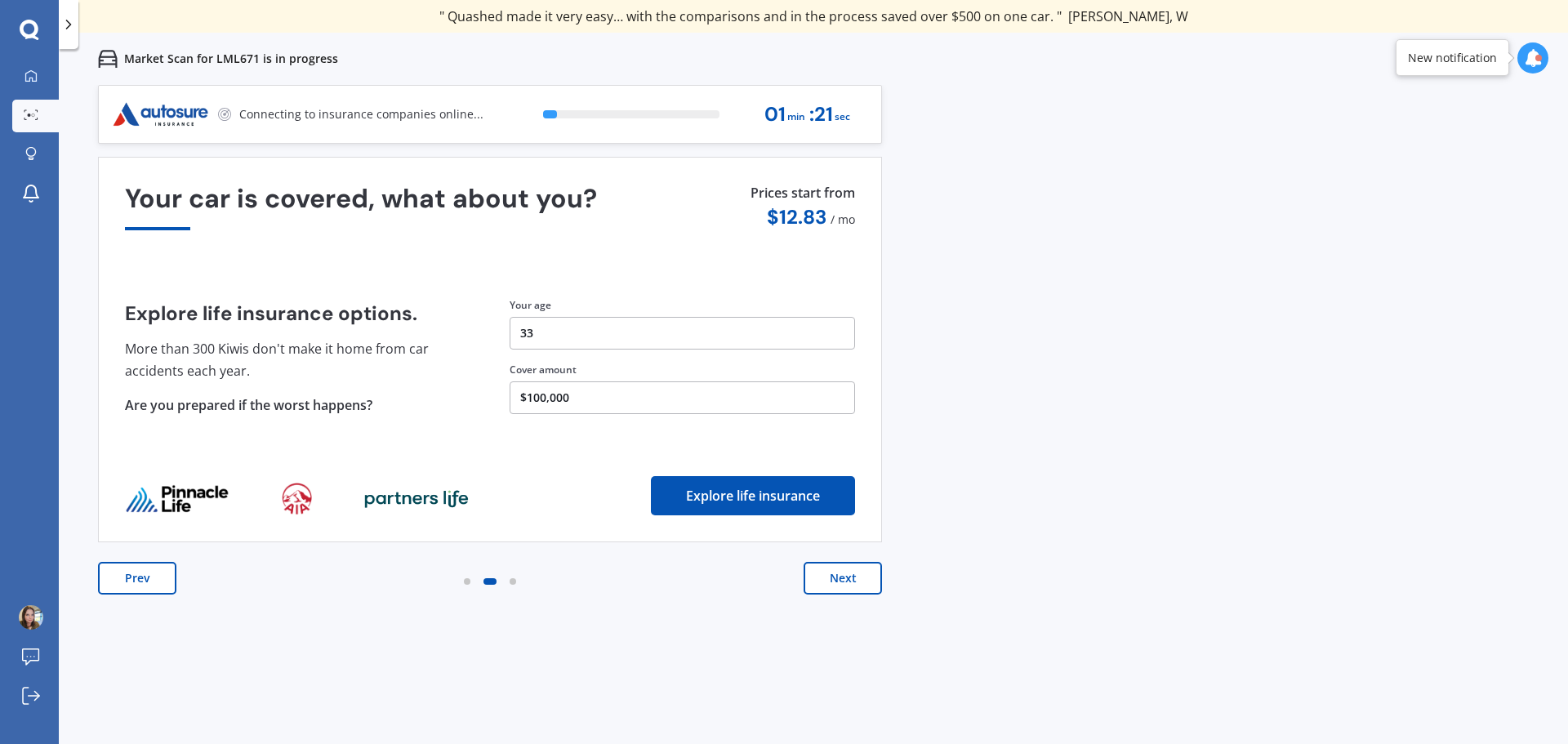
click at [839, 585] on button "Next" at bounding box center [843, 578] width 79 height 33
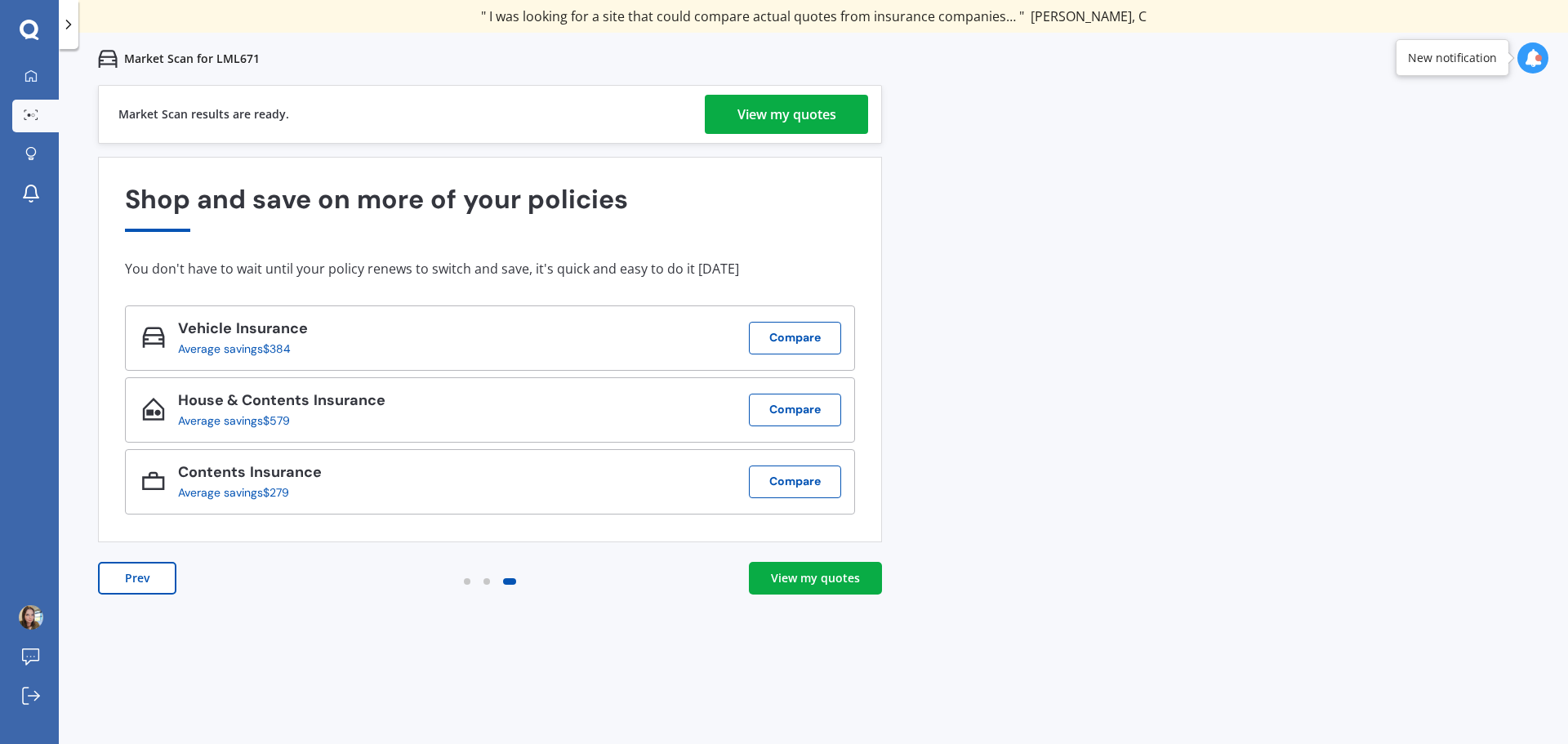
click at [829, 113] on div "View my quotes" at bounding box center [787, 114] width 99 height 39
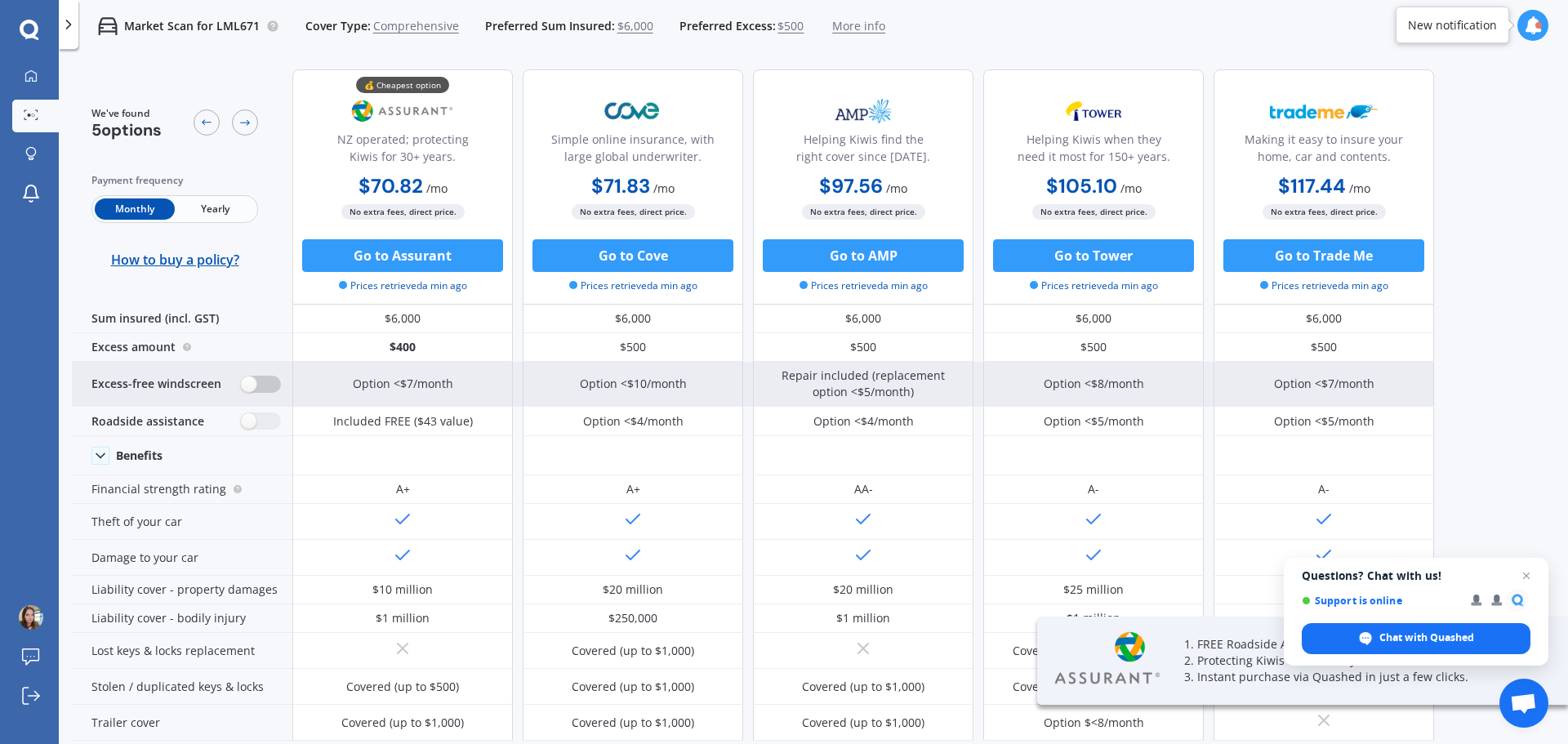
click at [247, 383] on label at bounding box center [261, 384] width 40 height 17
radio input "true"
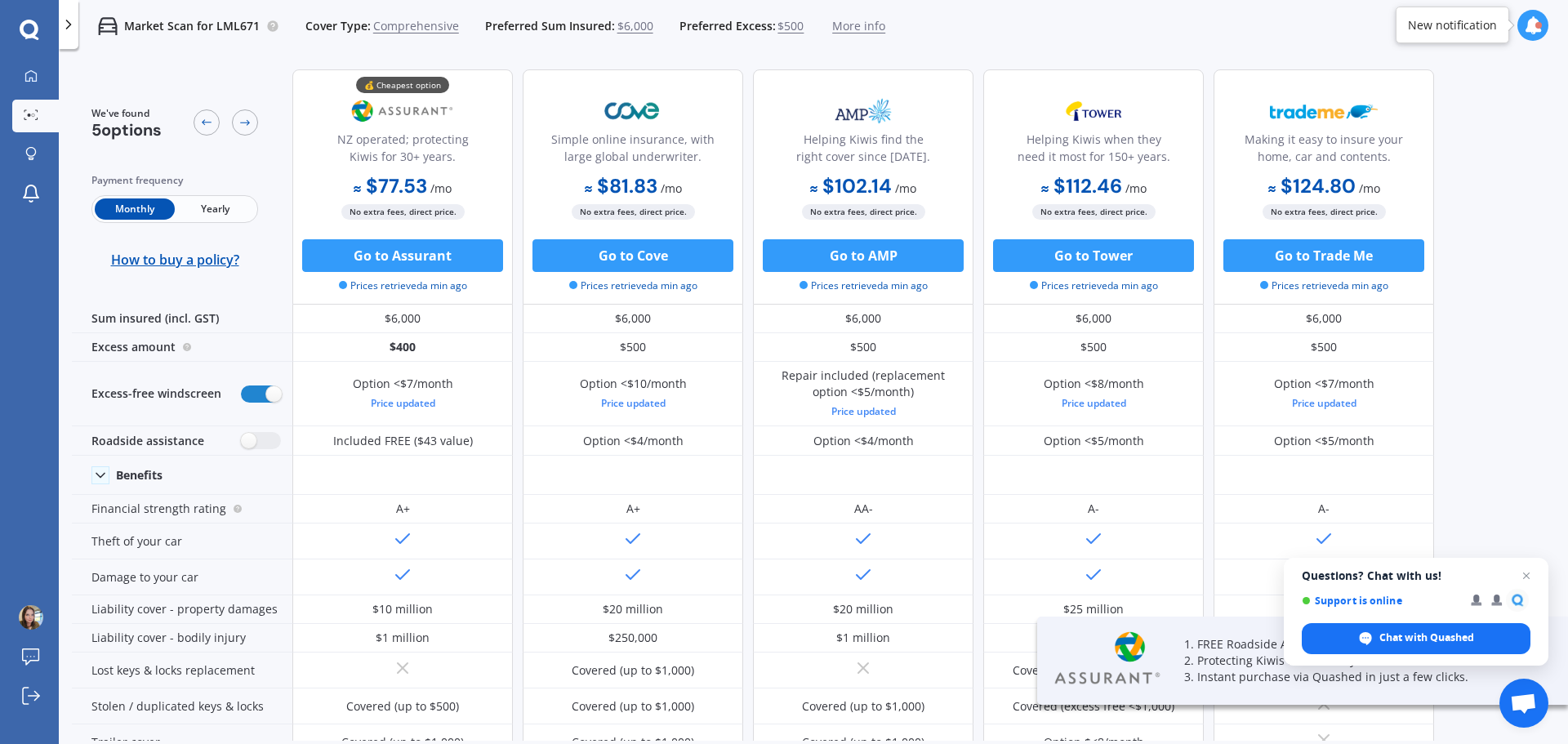
click at [226, 202] on span "Yearly" at bounding box center [214, 209] width 80 height 21
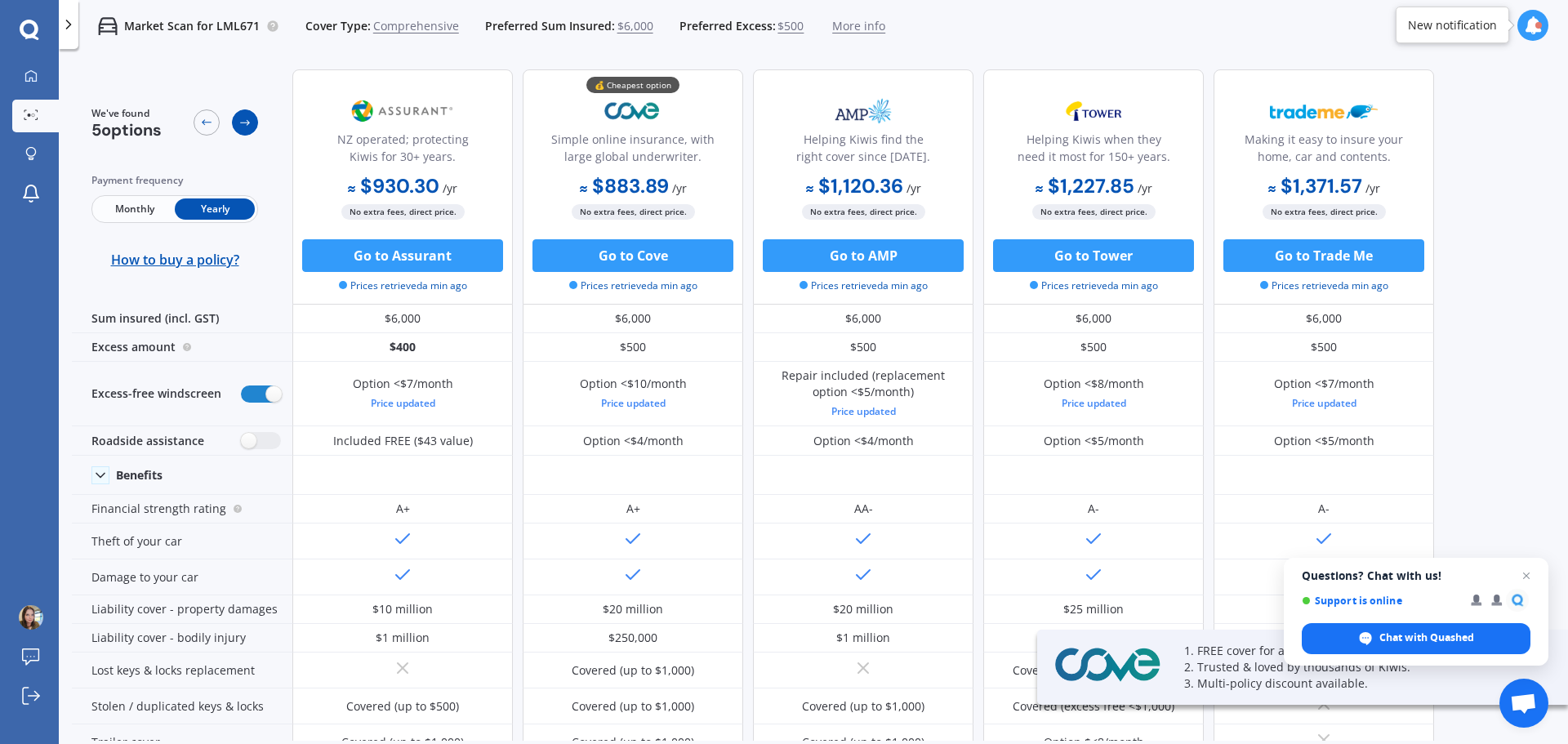
click at [237, 118] on div at bounding box center [244, 123] width 27 height 27
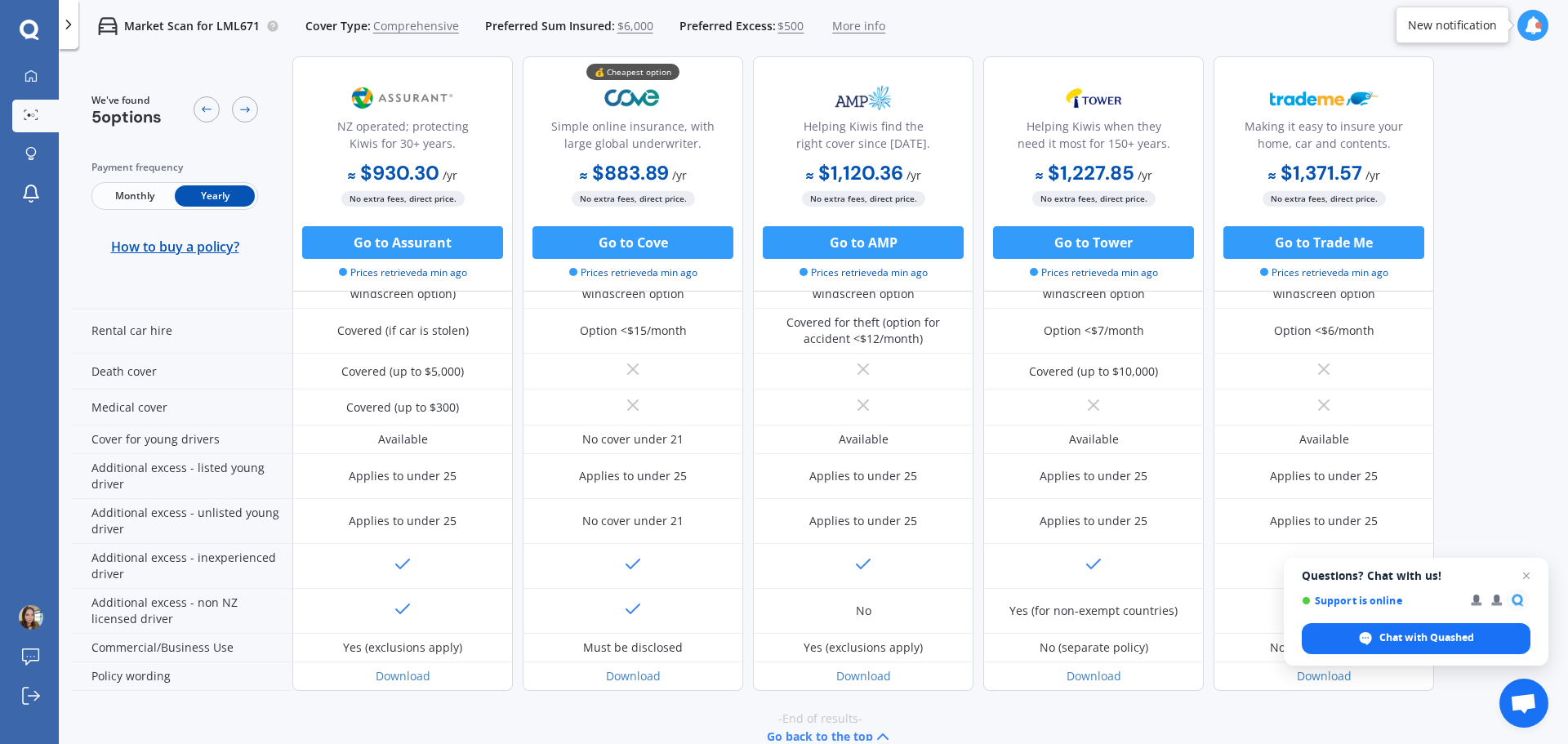
scroll to position [757, 0]
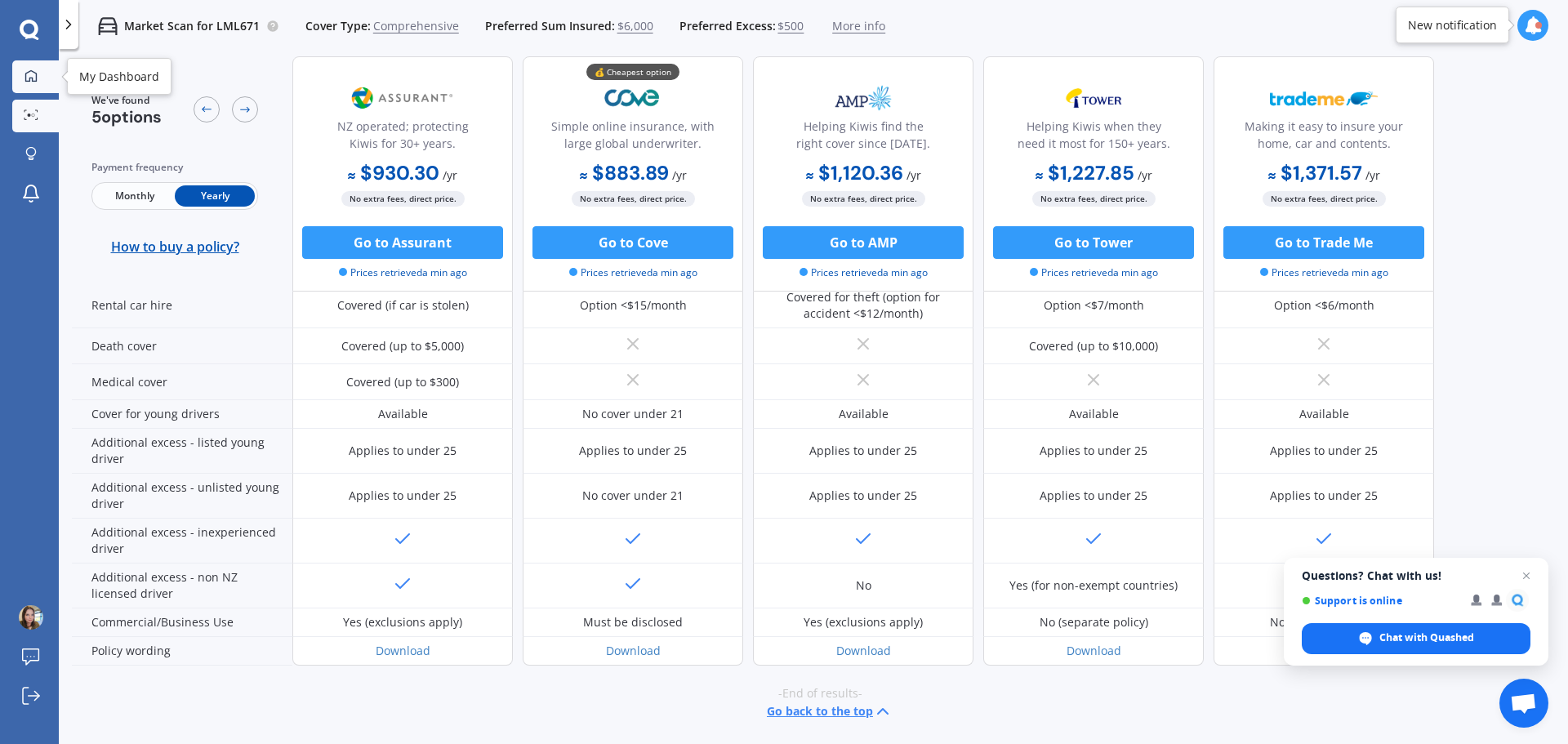
click at [47, 61] on link "My Dashboard" at bounding box center [35, 77] width 47 height 33
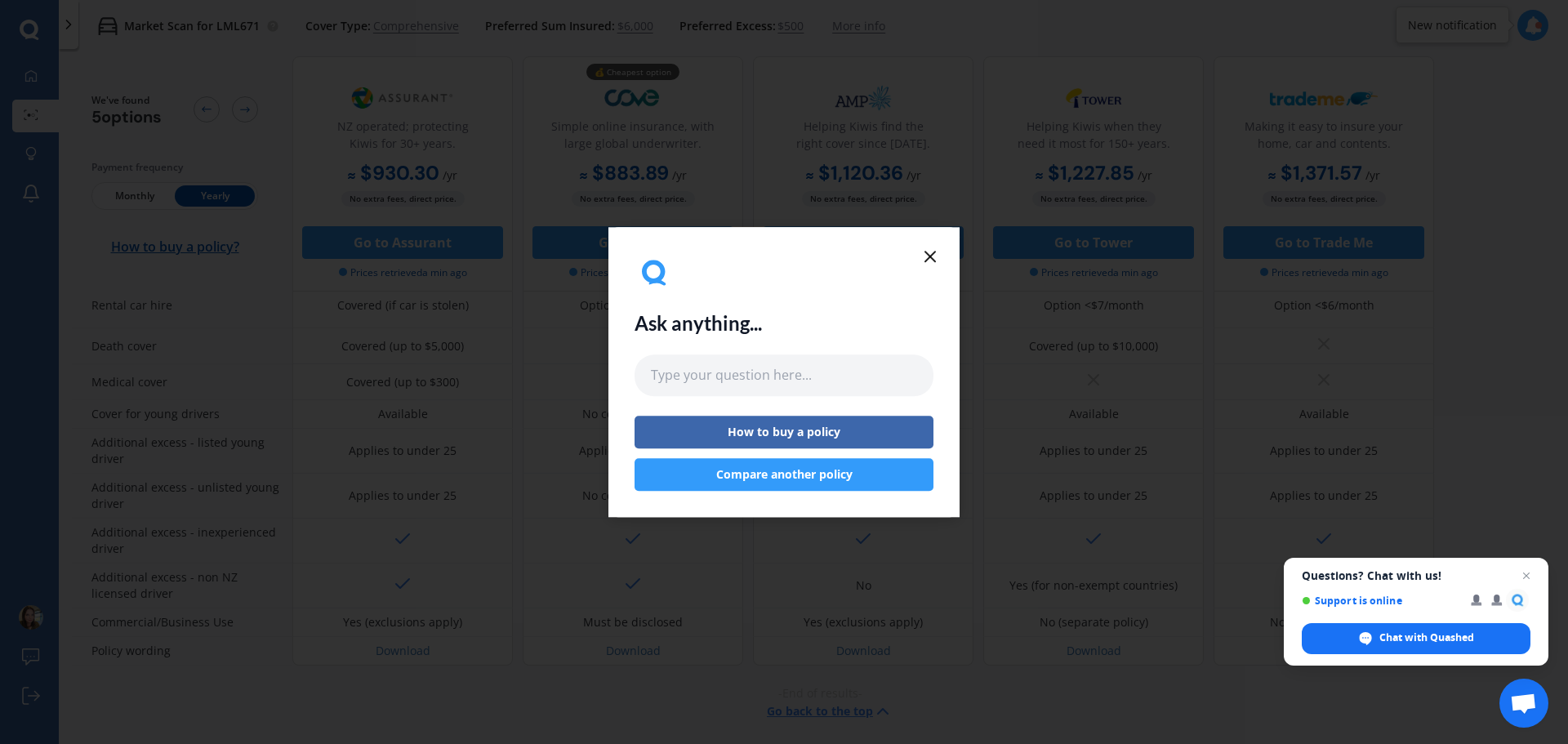
click at [838, 467] on button "Compare another policy" at bounding box center [784, 475] width 299 height 33
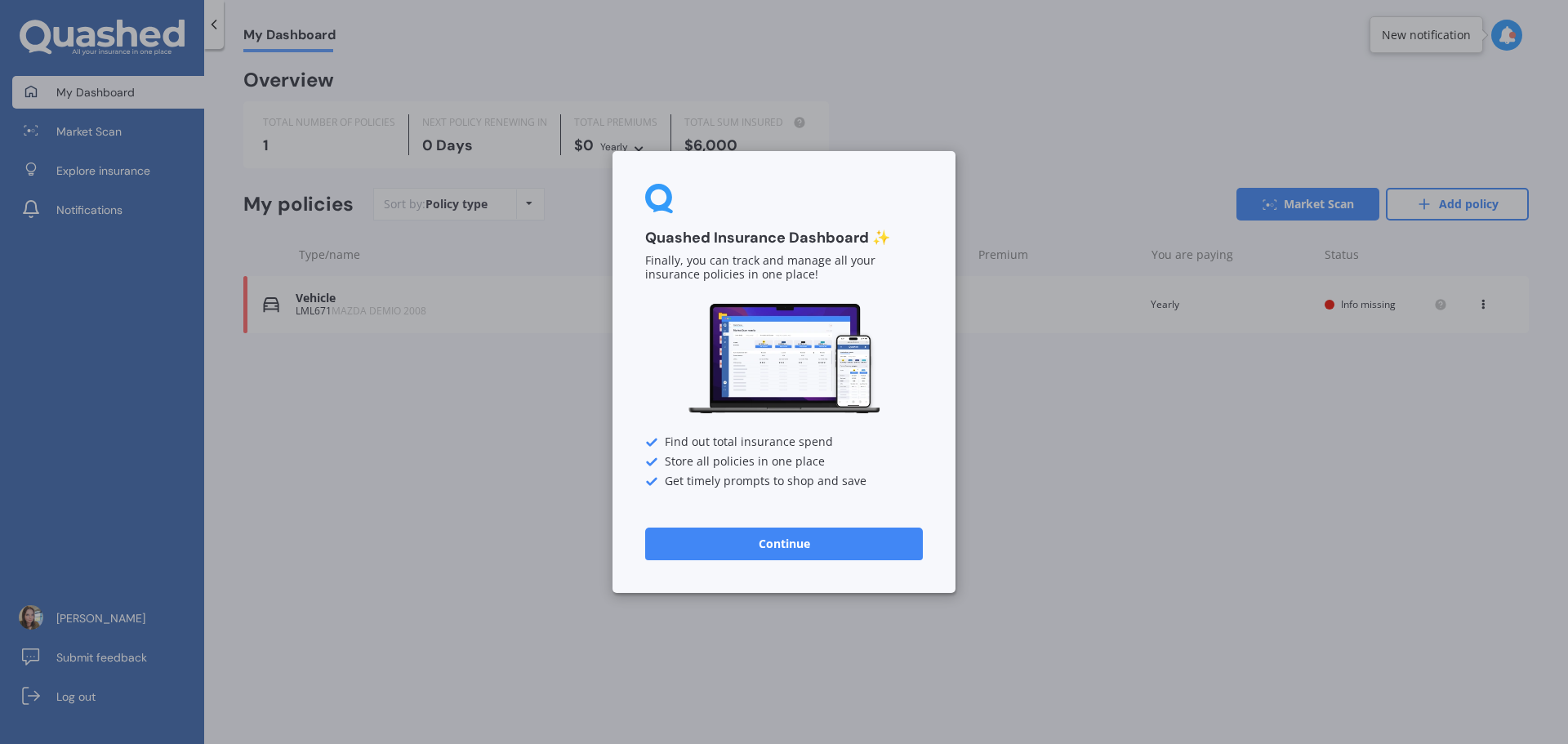
click at [828, 528] on button "Continue" at bounding box center [784, 544] width 277 height 33
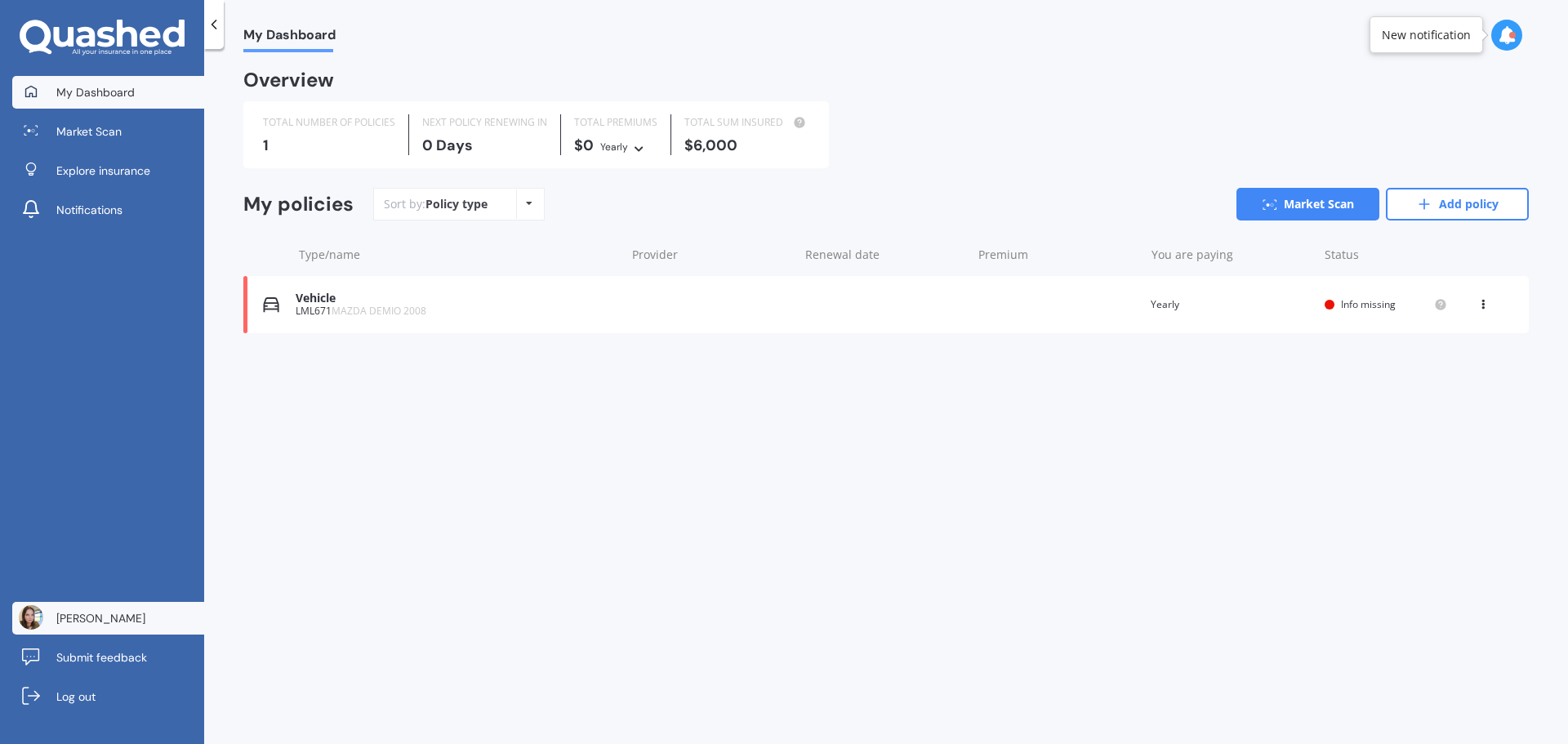
click at [65, 616] on span "[PERSON_NAME]" at bounding box center [101, 619] width 89 height 16
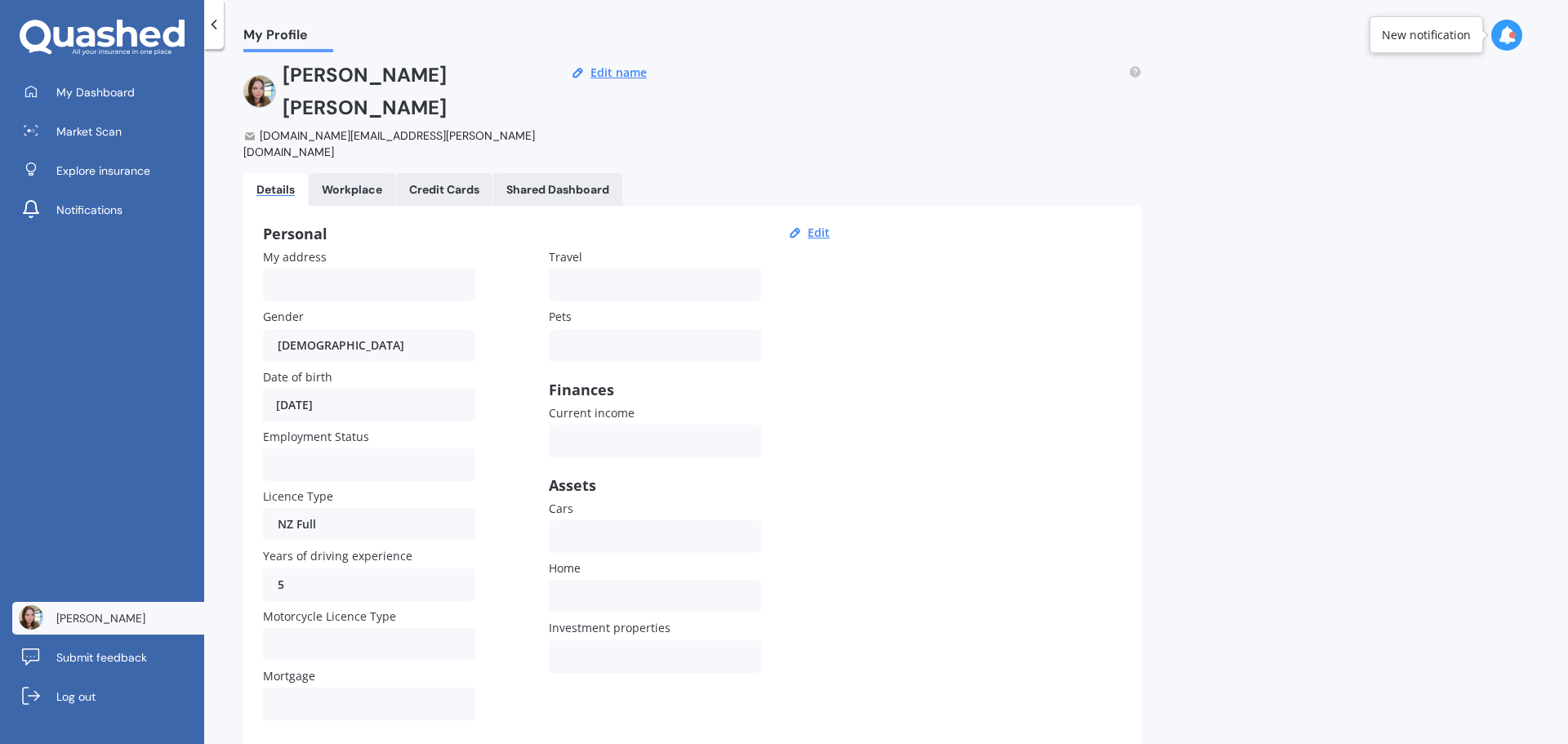
scroll to position [16, 0]
click at [532, 180] on div "Shared Dashboard" at bounding box center [557, 187] width 103 height 14
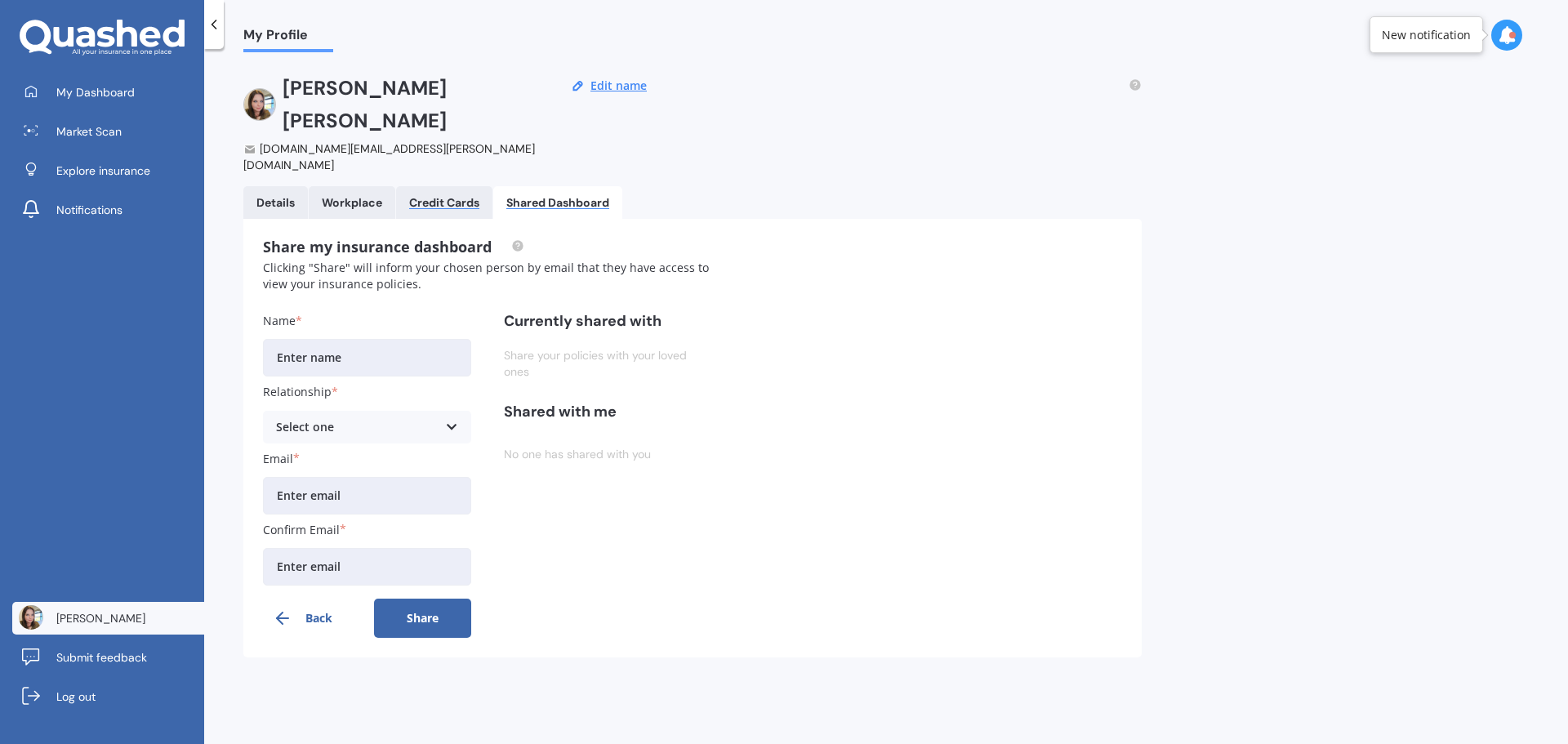
click at [426, 196] on div "Credit Cards" at bounding box center [444, 202] width 70 height 14
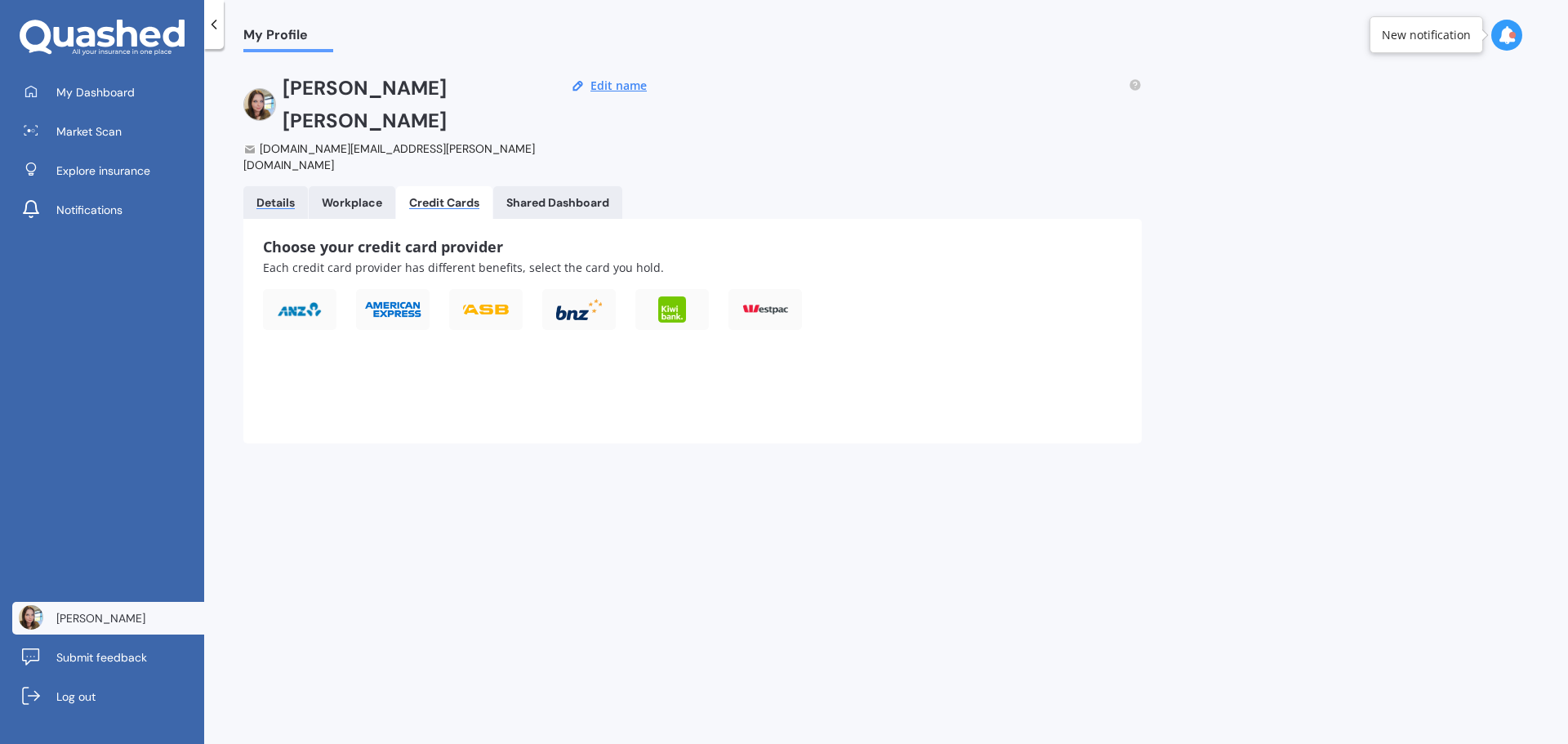
click at [279, 196] on div "Details" at bounding box center [276, 202] width 38 height 14
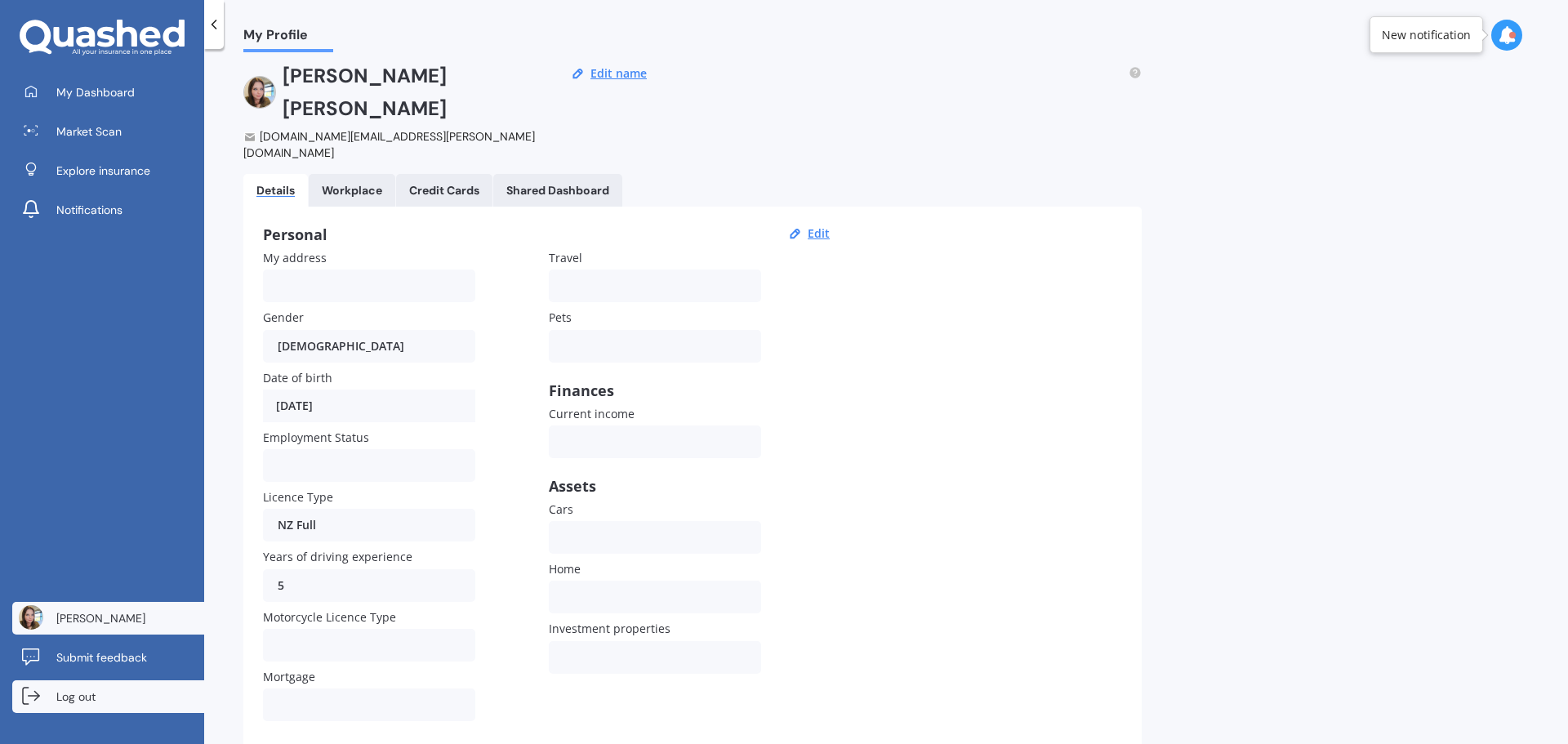
scroll to position [16, 0]
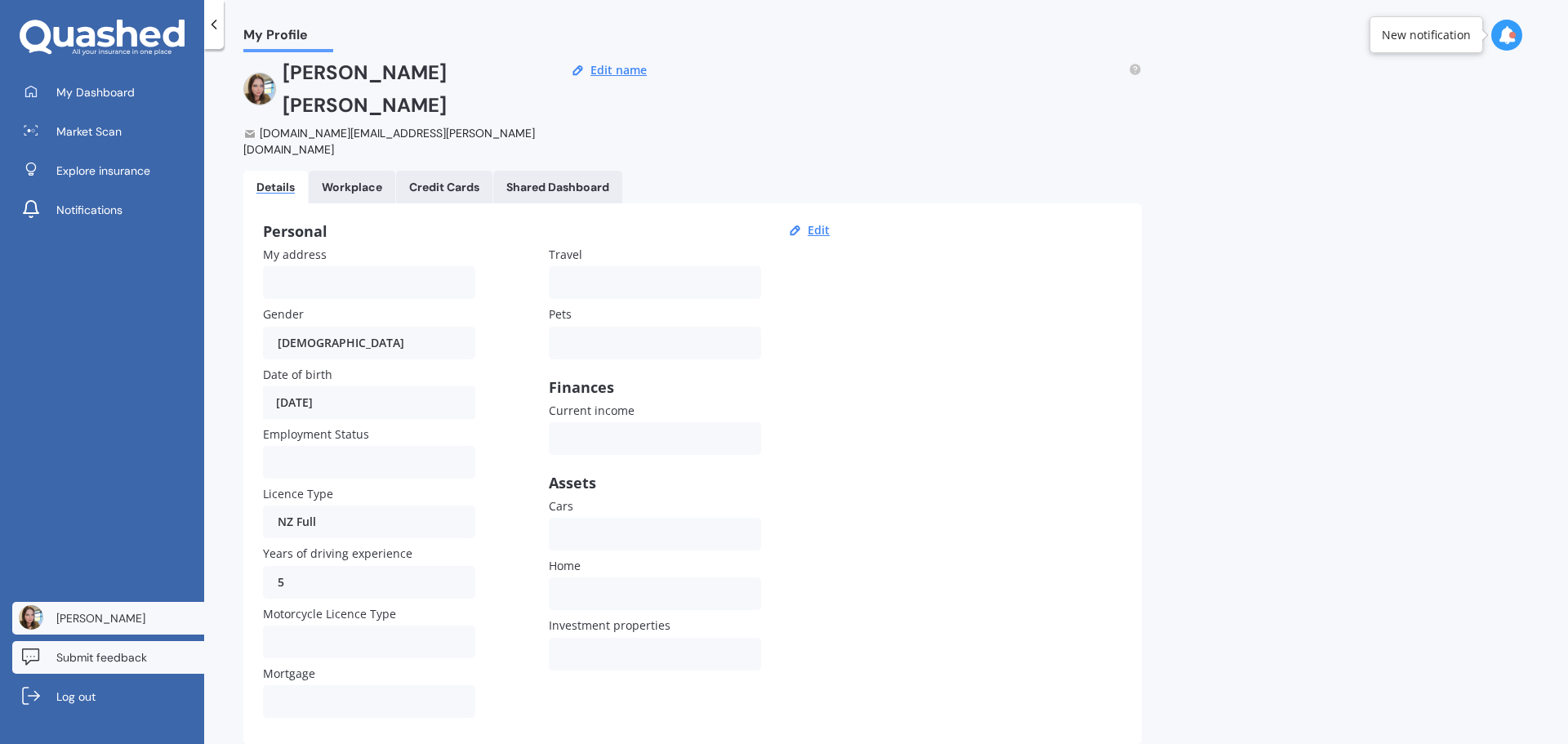
click at [126, 661] on span "Submit feedback" at bounding box center [102, 657] width 91 height 16
click at [86, 111] on div "My Dashboard Market Scan Explore insurance Notifications" at bounding box center [102, 154] width 204 height 156
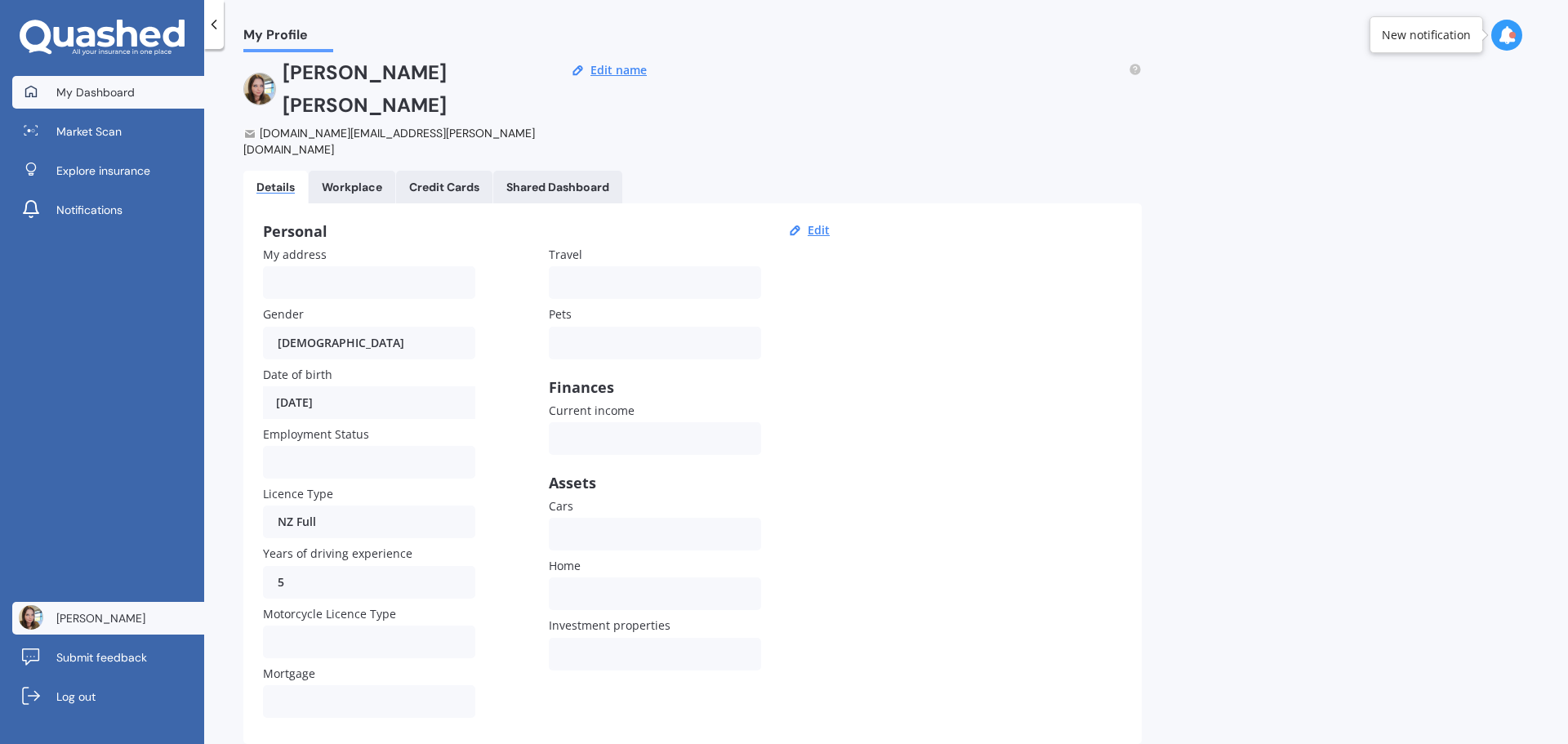
click at [91, 94] on span "My Dashboard" at bounding box center [96, 92] width 79 height 16
